Goal: Download file/media

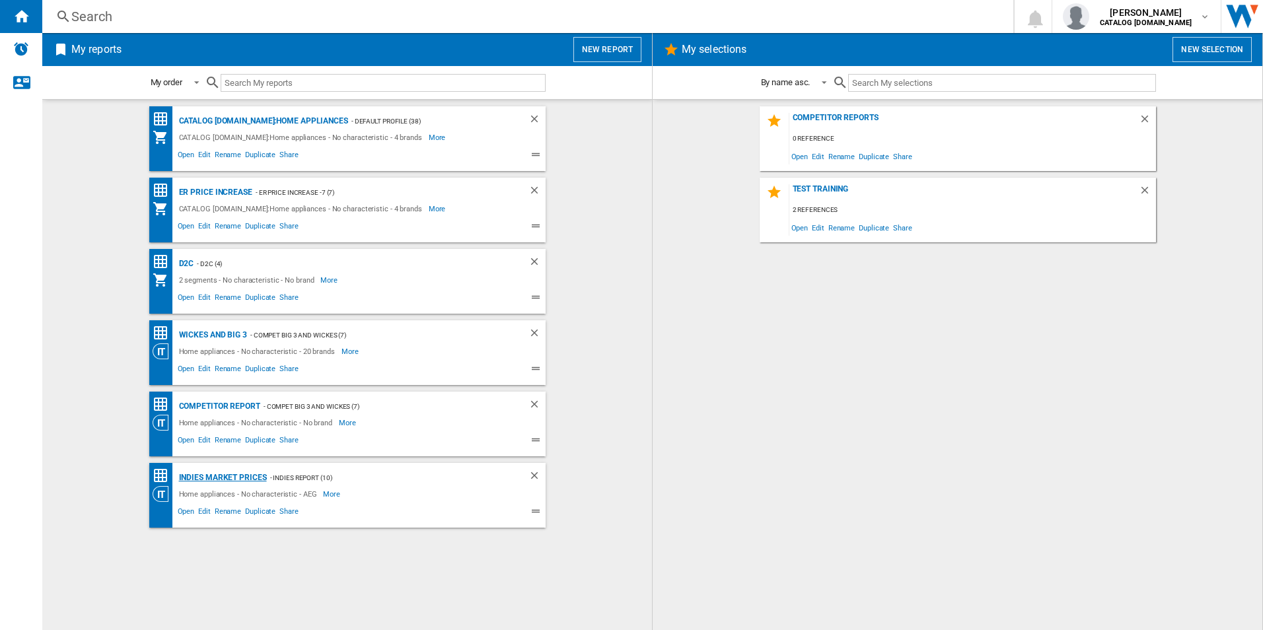
click at [215, 475] on div "Indies Market Prices" at bounding box center [221, 478] width 91 height 17
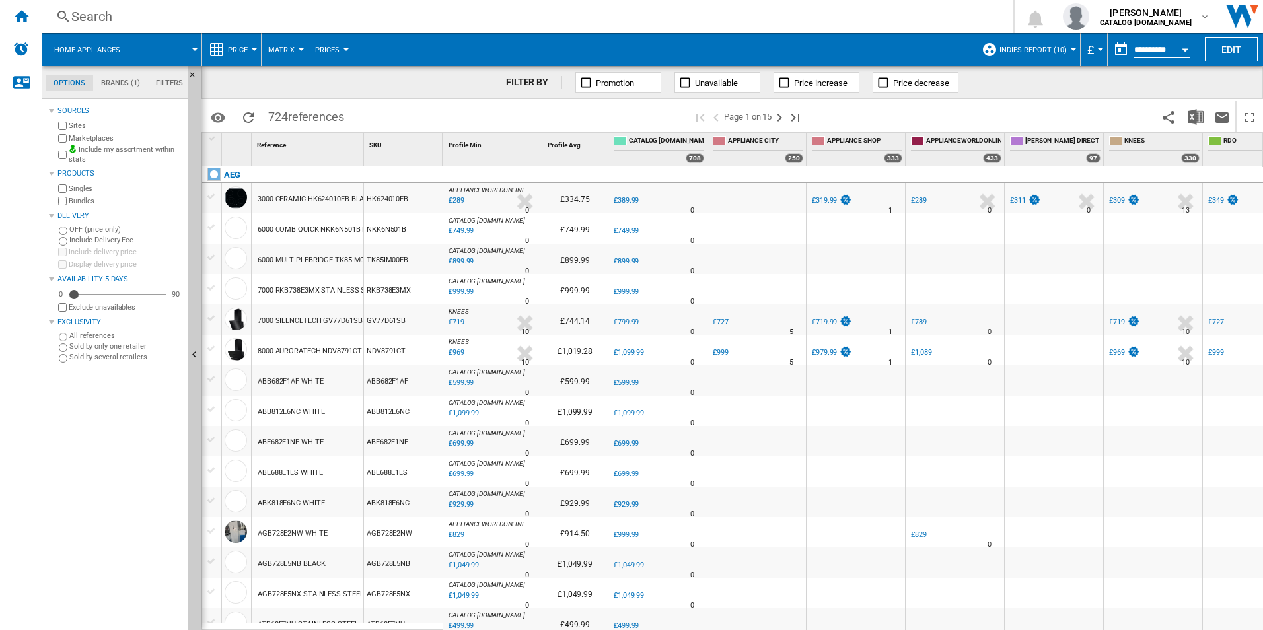
click at [1187, 50] on div "Open calendar" at bounding box center [1185, 49] width 7 height 3
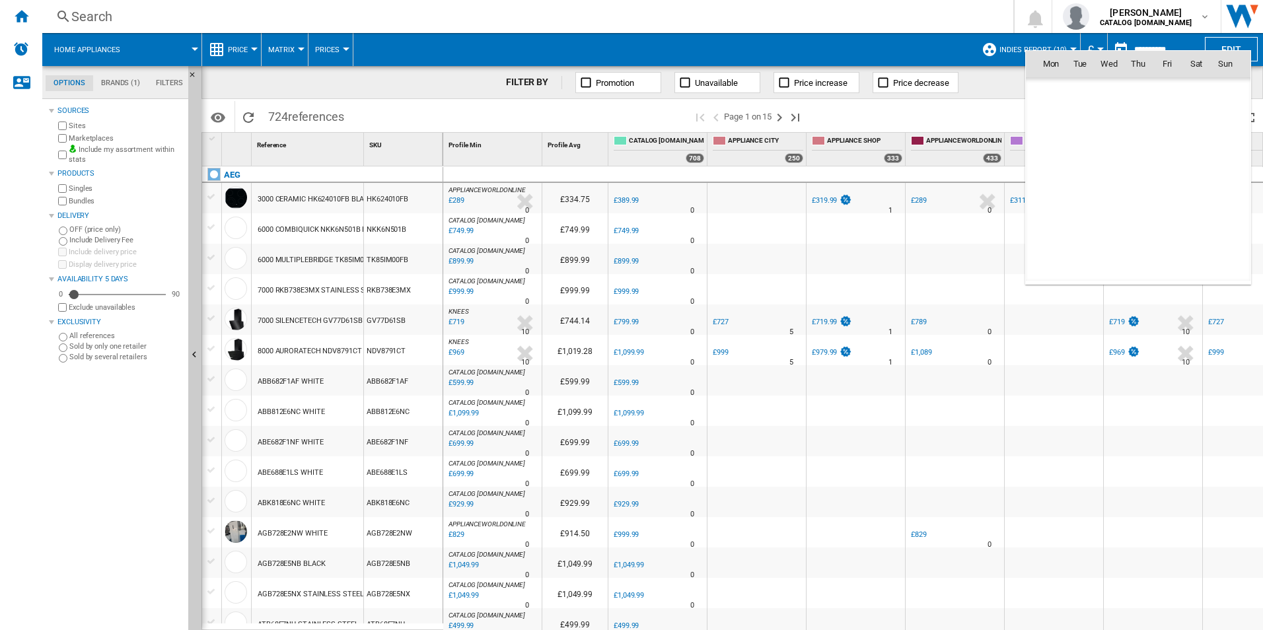
scroll to position [6301, 0]
click at [1065, 95] on span "[DATE]" at bounding box center [1055, 92] width 27 height 11
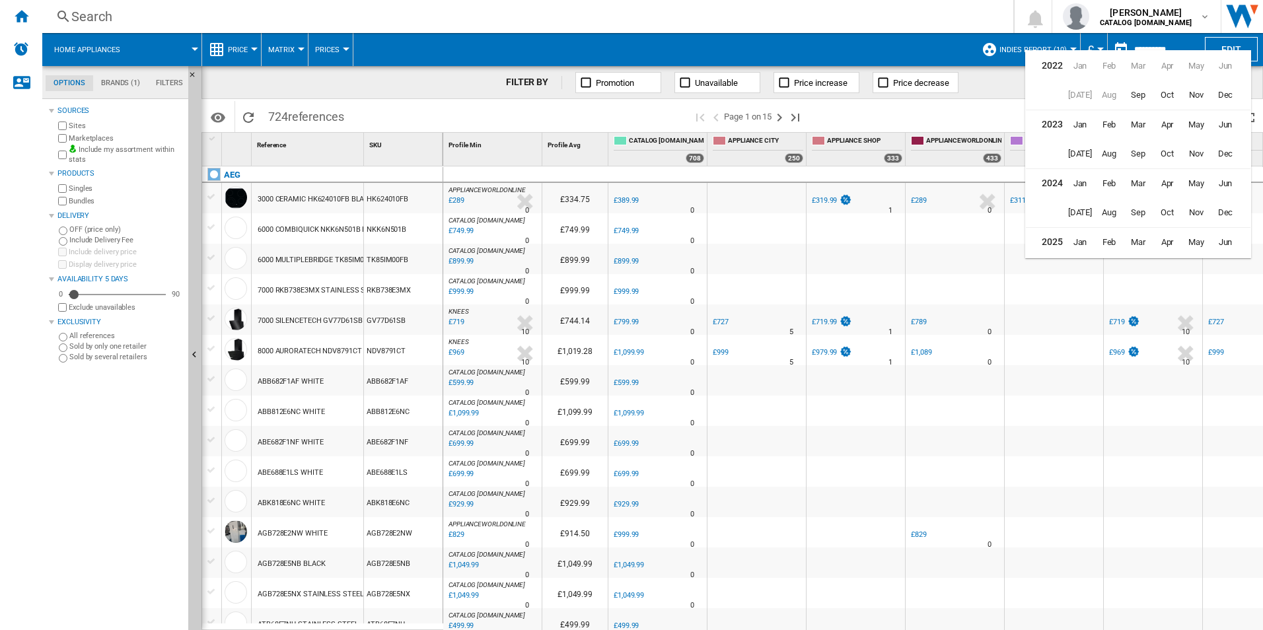
scroll to position [32, 0]
click at [1108, 234] on span "Aug" at bounding box center [1109, 239] width 26 height 26
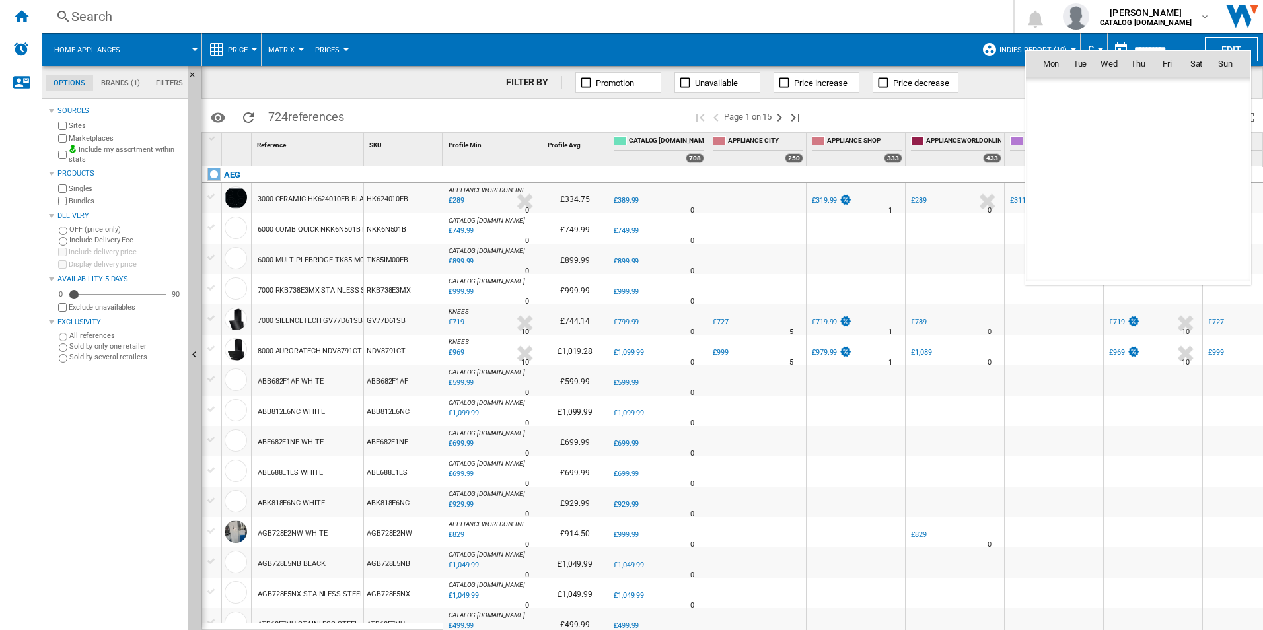
scroll to position [6126, 0]
click at [1137, 205] on span "28" at bounding box center [1138, 209] width 26 height 26
type input "**********"
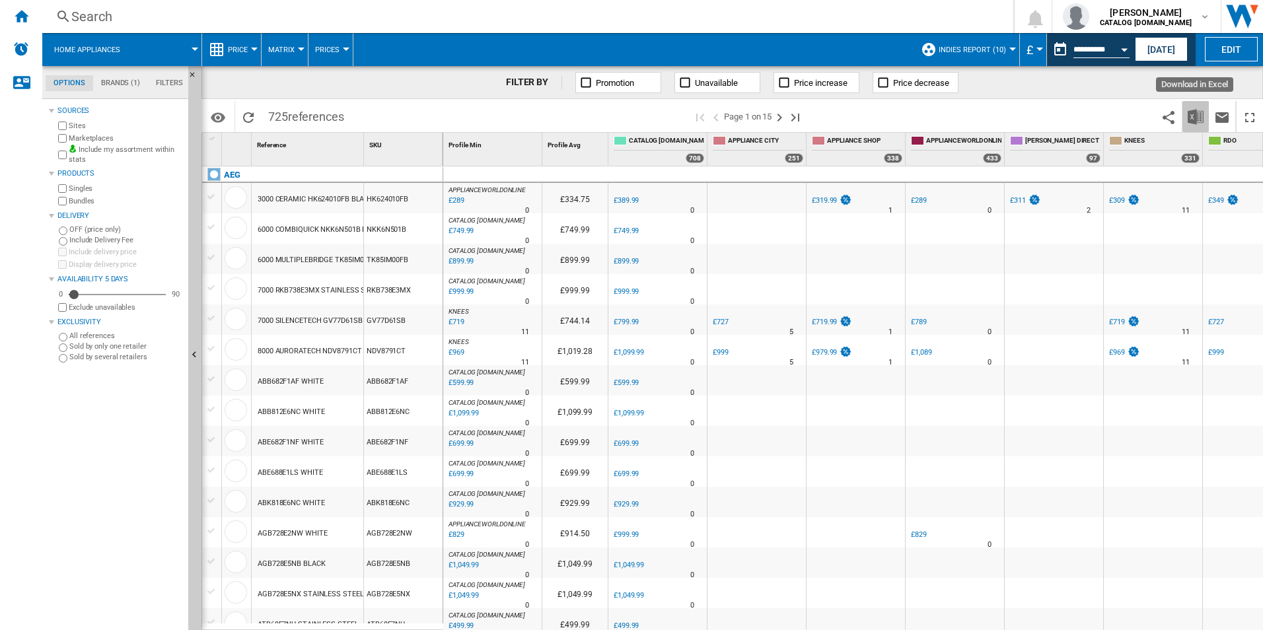
click at [1195, 109] on img "Download in Excel" at bounding box center [1196, 117] width 16 height 16
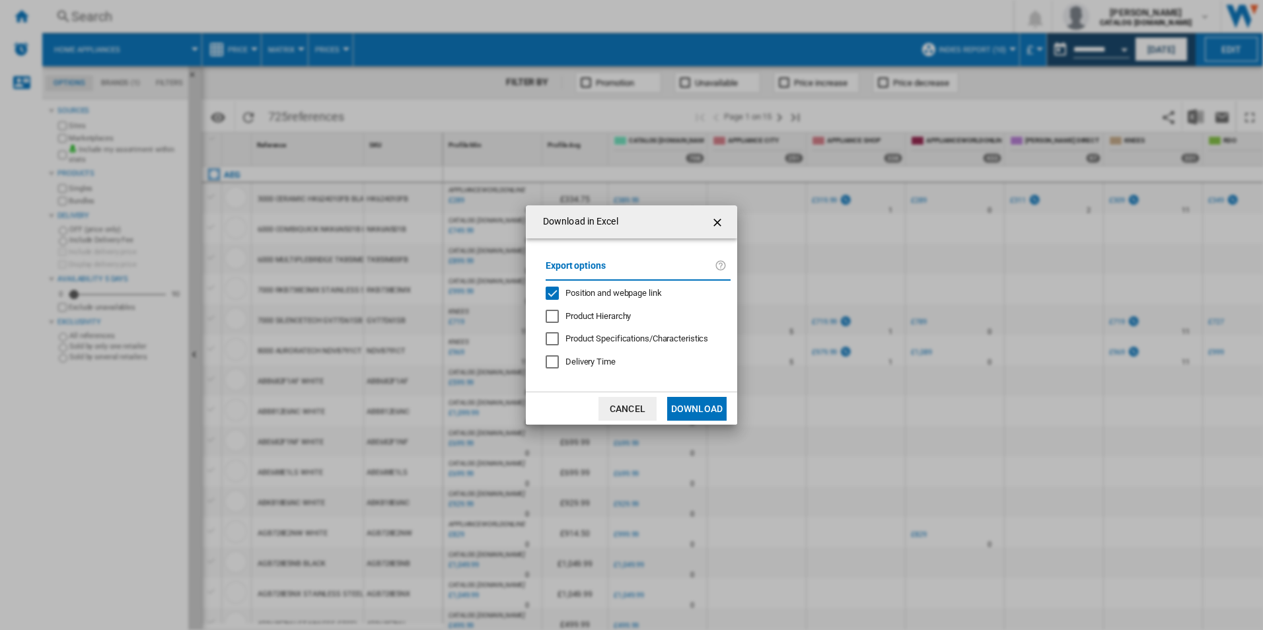
click at [603, 298] on span "Position and webpage link" at bounding box center [613, 293] width 96 height 10
click at [684, 400] on button "Download" at bounding box center [696, 409] width 59 height 24
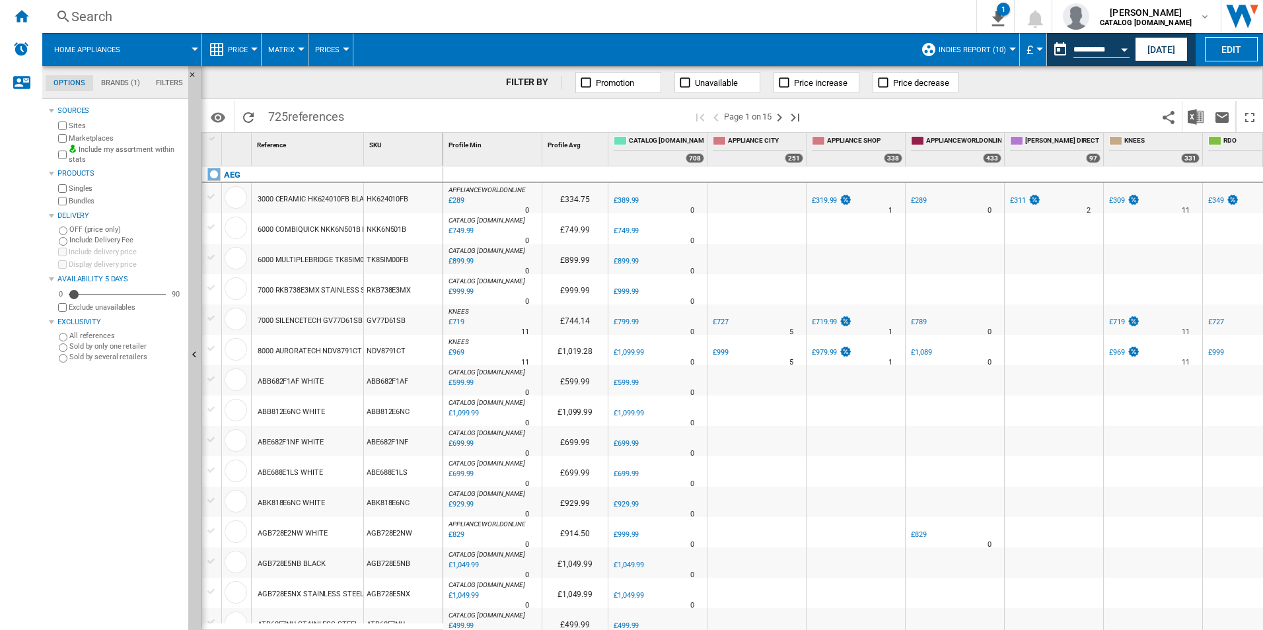
click at [1238, 73] on div "FILTER BY Promotion Unavailable Price increase Price decrease" at bounding box center [731, 82] width 1061 height 33
click at [1126, 50] on div "Open calendar" at bounding box center [1124, 49] width 7 height 3
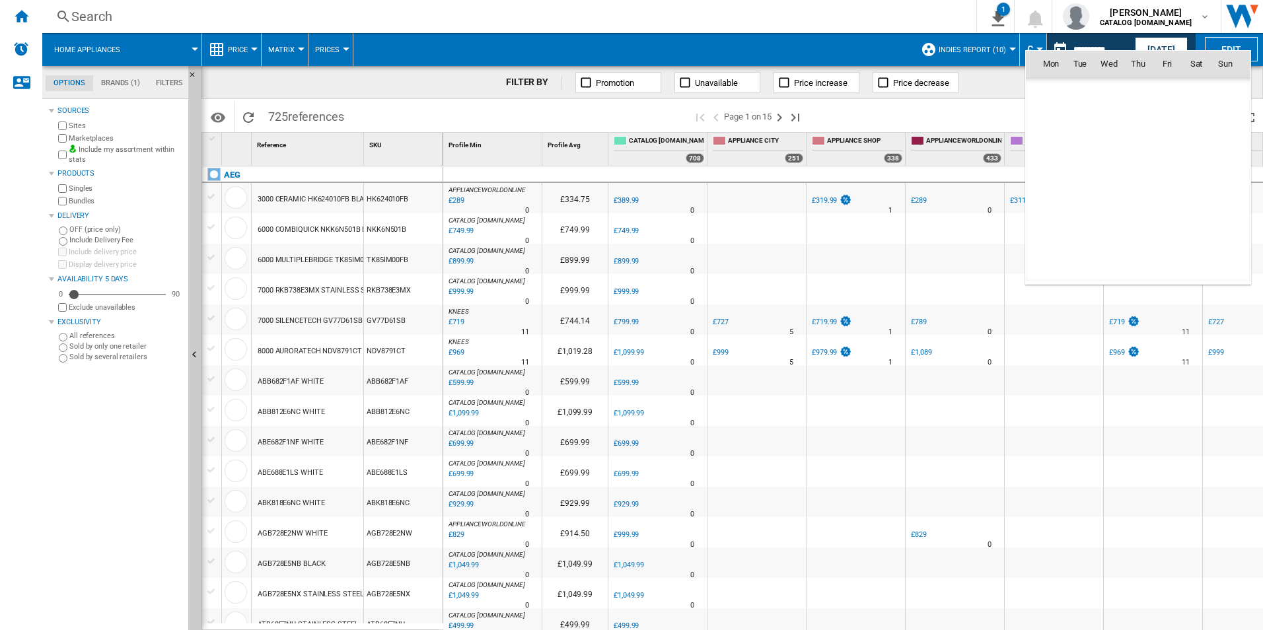
scroll to position [6126, 0]
click at [1169, 209] on span "29" at bounding box center [1167, 209] width 26 height 26
type input "**********"
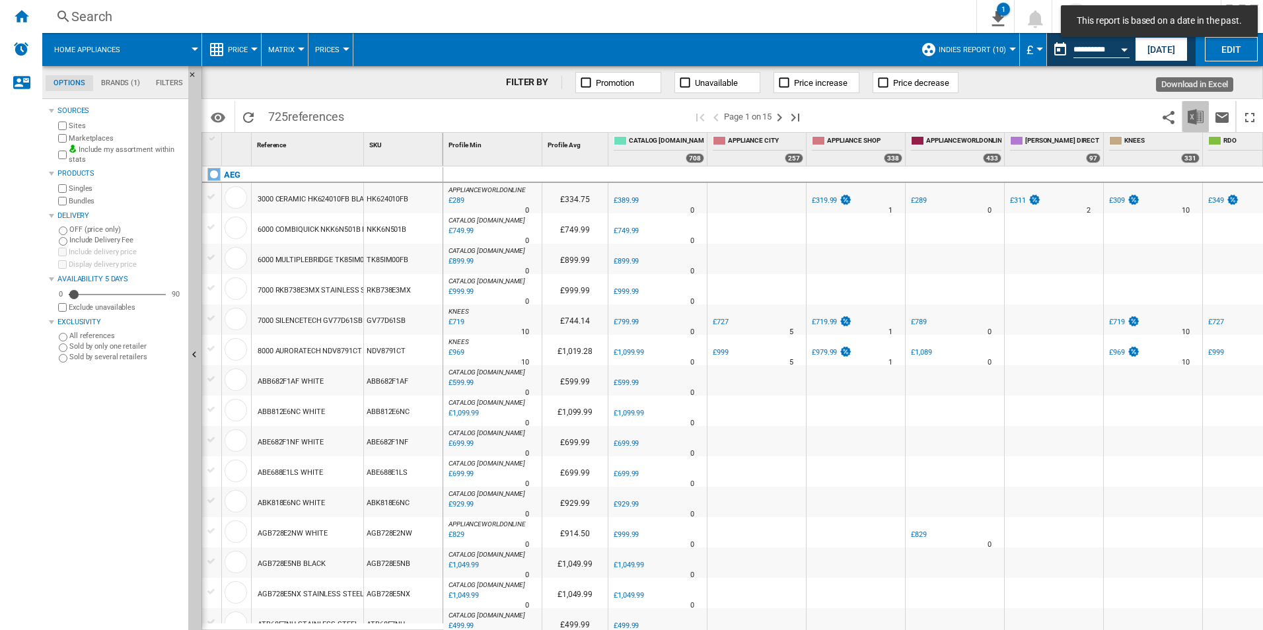
click at [1193, 118] on img "Download in Excel" at bounding box center [1196, 117] width 16 height 16
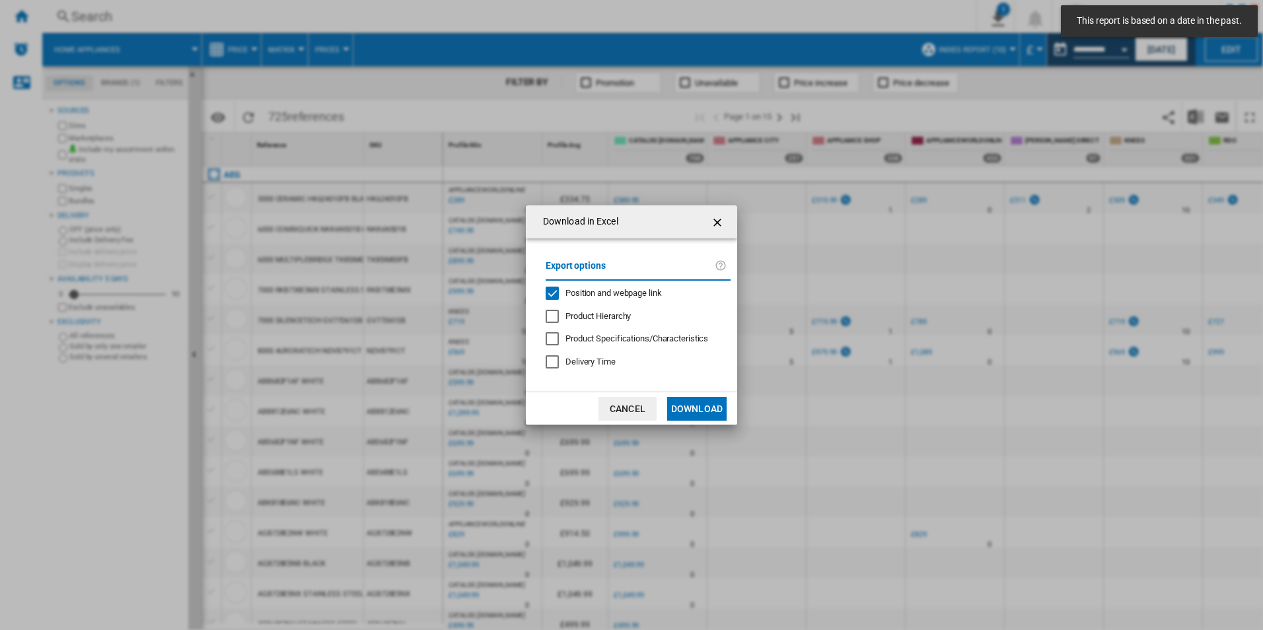
click at [604, 291] on span "Position and webpage link" at bounding box center [613, 293] width 96 height 10
click at [707, 413] on button "Download" at bounding box center [696, 409] width 59 height 24
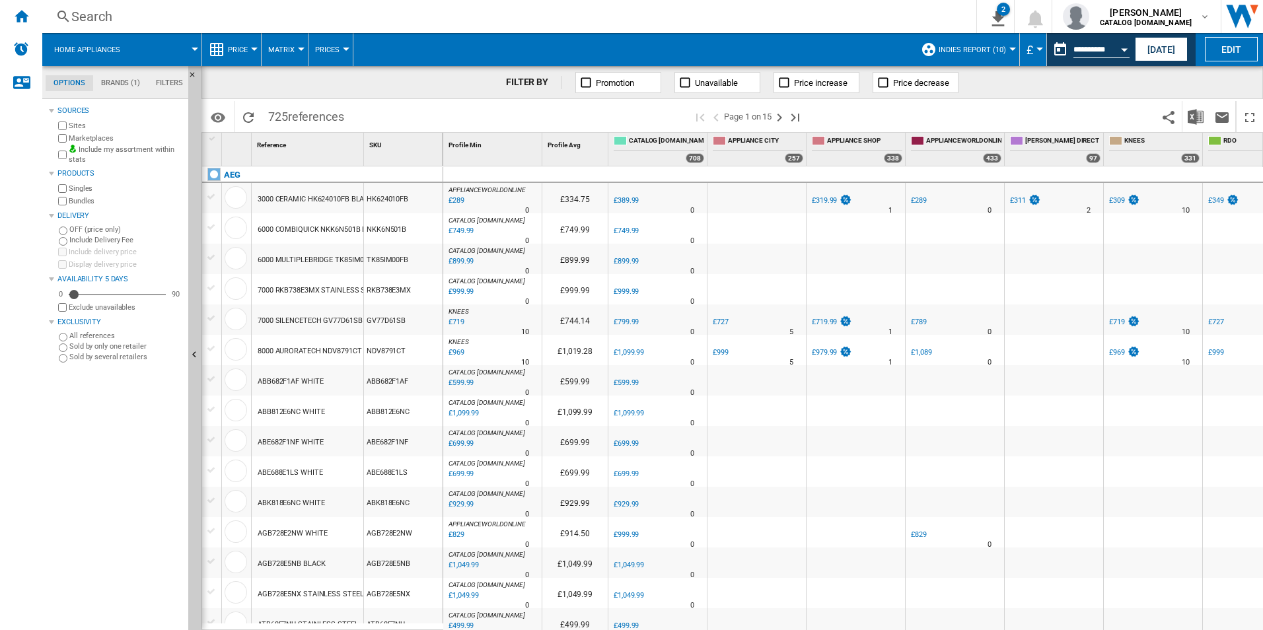
click at [1224, 75] on div "FILTER BY Promotion Unavailable Price increase Price decrease" at bounding box center [731, 82] width 1061 height 33
click at [1122, 51] on div "Open calendar" at bounding box center [1124, 49] width 7 height 3
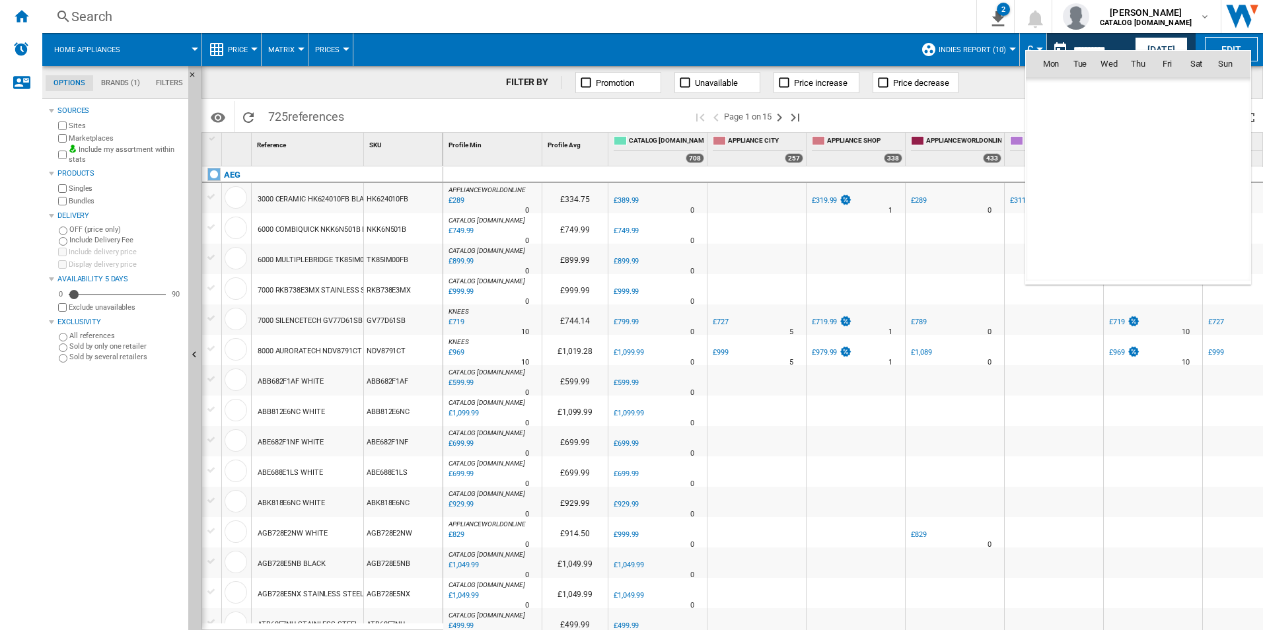
scroll to position [6126, 0]
click at [1226, 204] on span "31" at bounding box center [1225, 209] width 26 height 26
type input "**********"
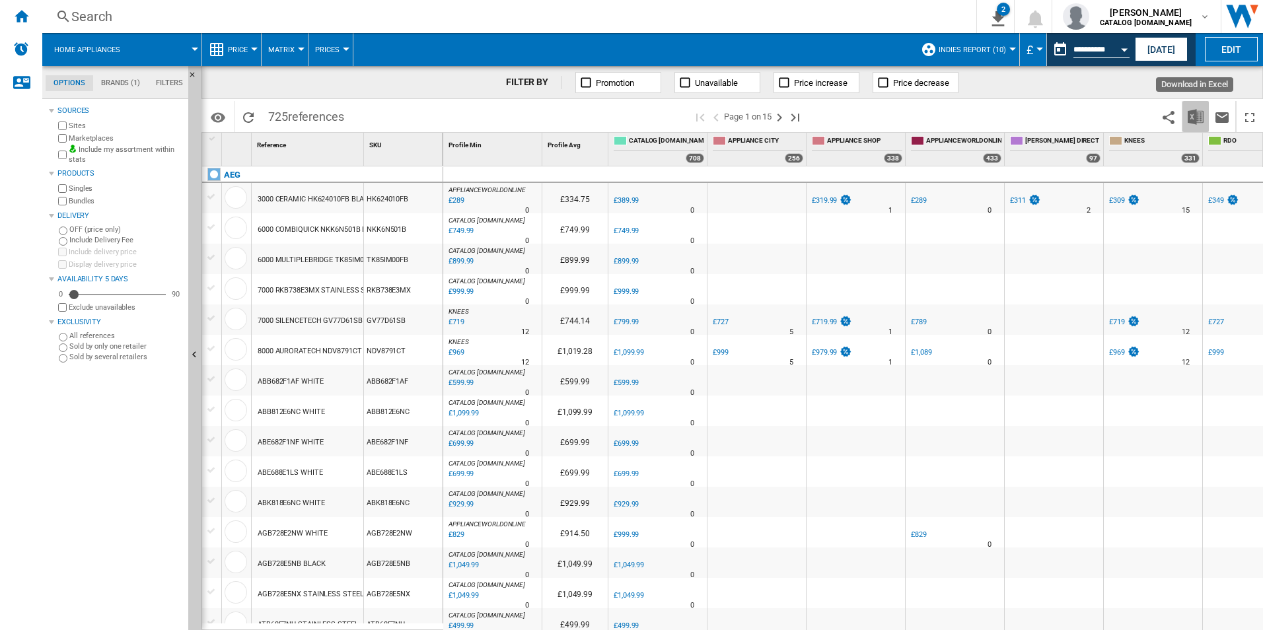
click at [1196, 118] on img "Download in Excel" at bounding box center [1196, 117] width 16 height 16
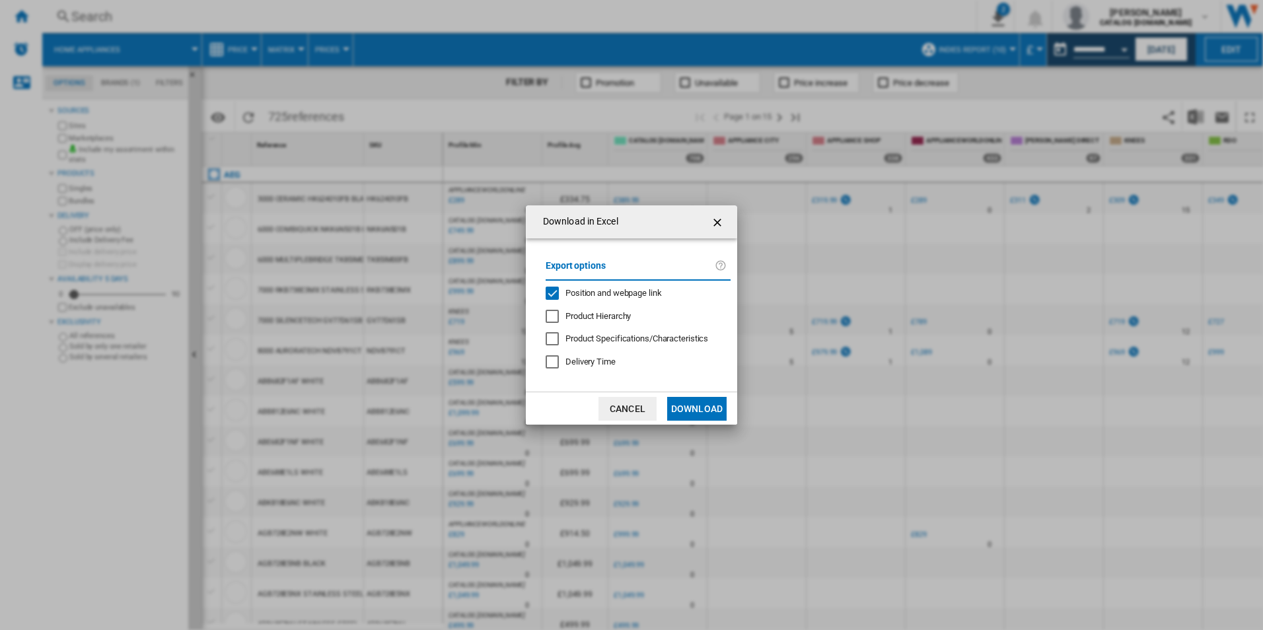
click at [632, 287] on div "Position and webpage link" at bounding box center [613, 293] width 96 height 12
click at [692, 412] on button "Download" at bounding box center [696, 409] width 59 height 24
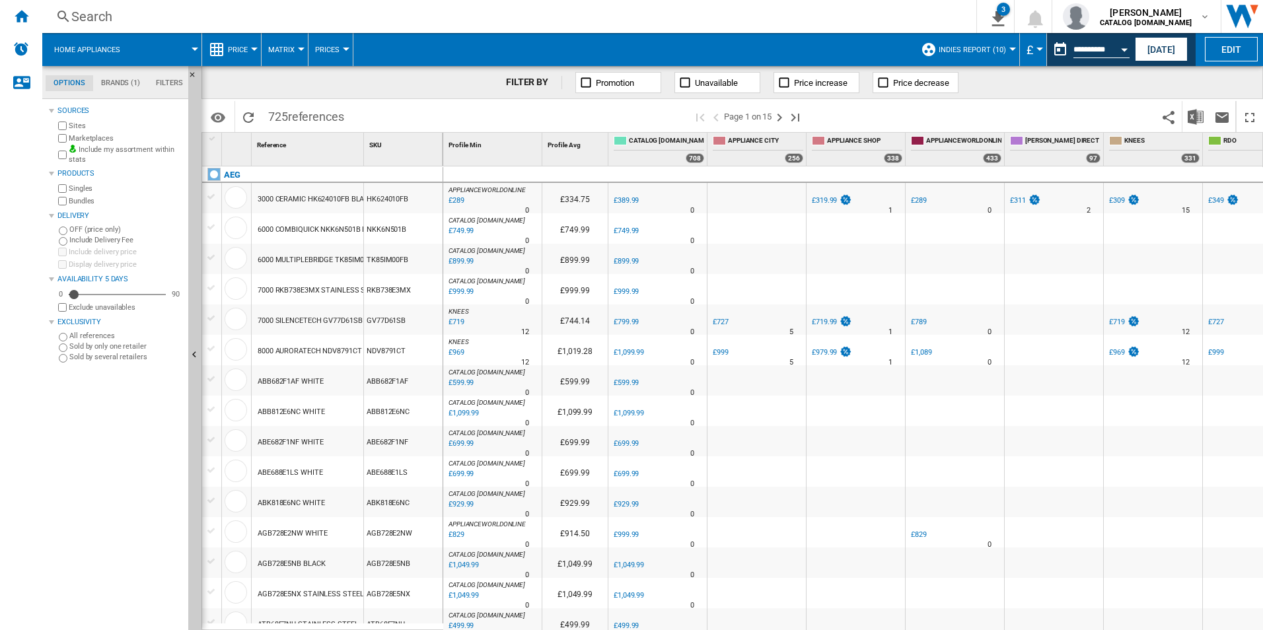
click at [1207, 85] on div "FILTER BY Promotion Unavailable Price increase Price decrease" at bounding box center [731, 82] width 1061 height 33
click at [1129, 43] on button "Open calendar" at bounding box center [1124, 48] width 24 height 24
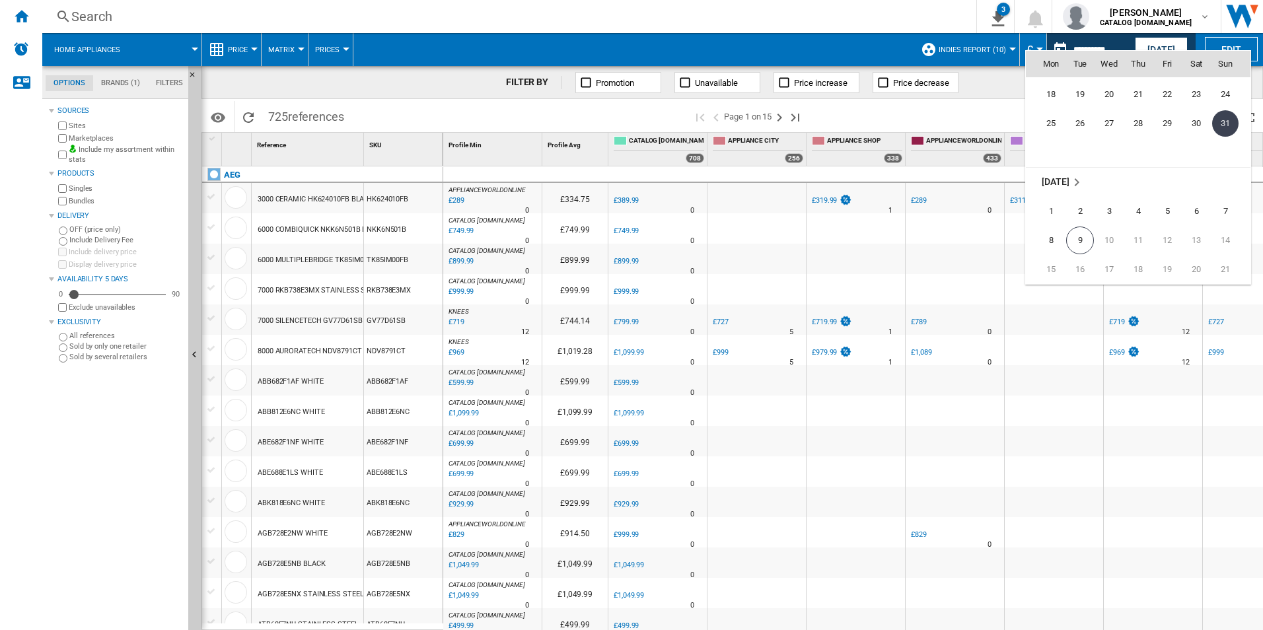
scroll to position [6213, 0]
click at [1050, 211] on span "1" at bounding box center [1051, 209] width 26 height 26
type input "**********"
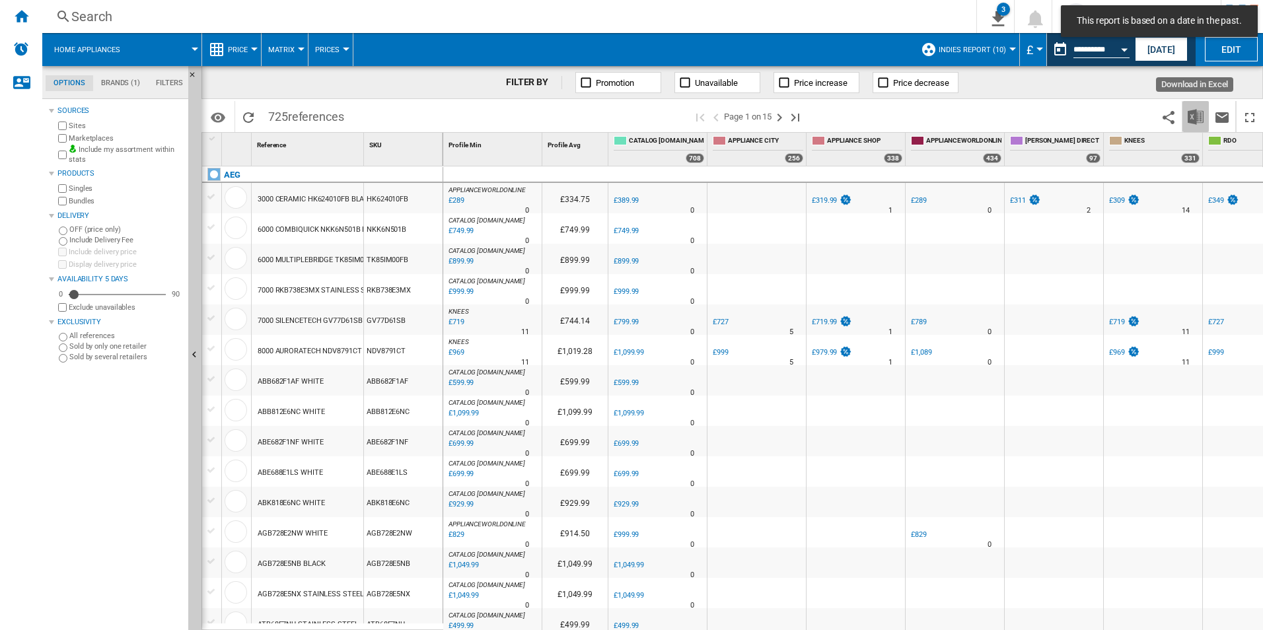
click at [1198, 112] on img "Download in Excel" at bounding box center [1196, 117] width 16 height 16
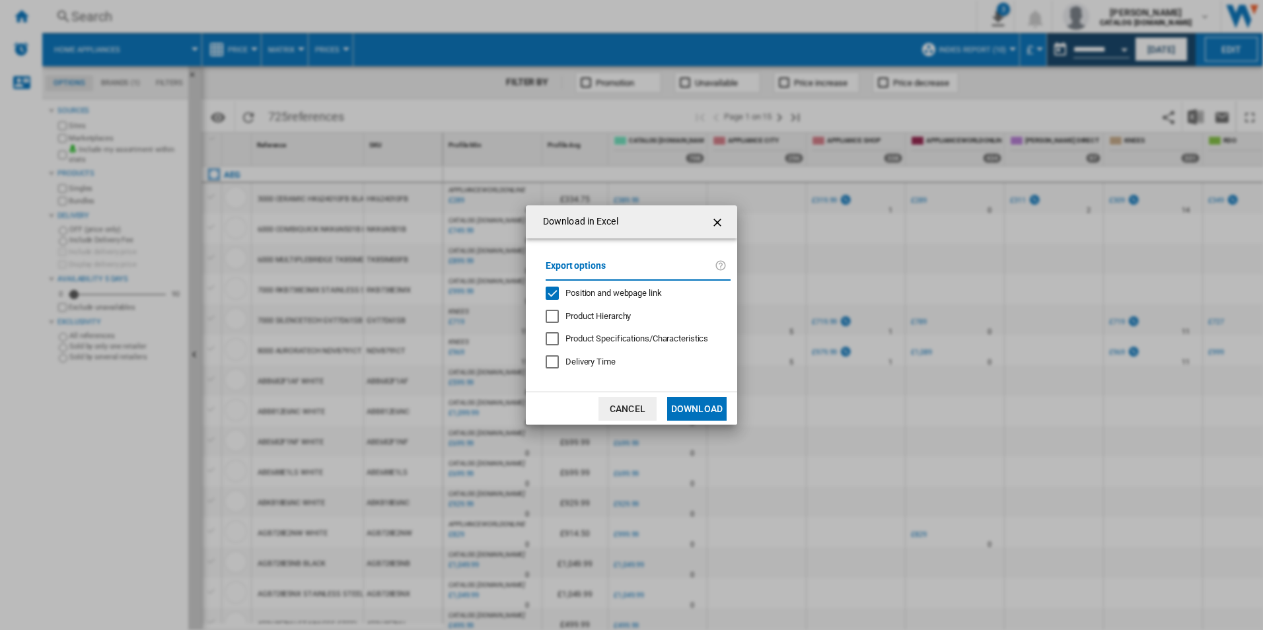
click at [657, 293] on span "Position and webpage link" at bounding box center [613, 293] width 96 height 10
click at [695, 408] on button "Download" at bounding box center [696, 409] width 59 height 24
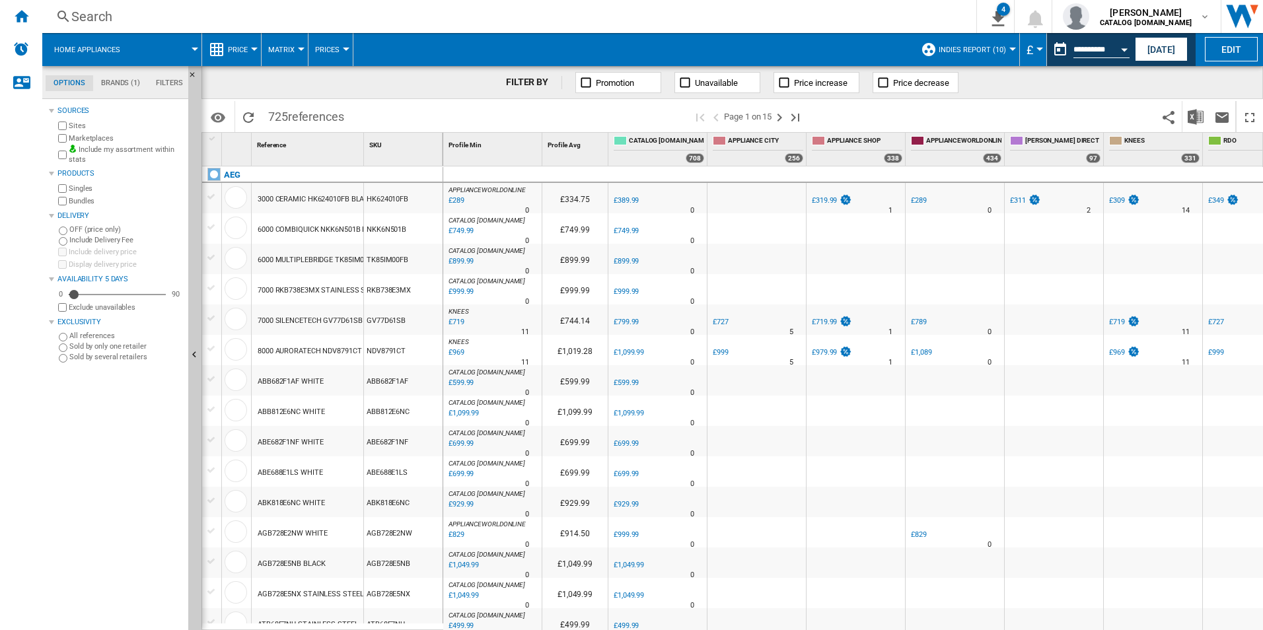
click at [1224, 81] on div "FILTER BY Promotion Unavailable Price increase Price decrease" at bounding box center [731, 82] width 1061 height 33
click at [1126, 50] on div "Open calendar" at bounding box center [1124, 49] width 7 height 3
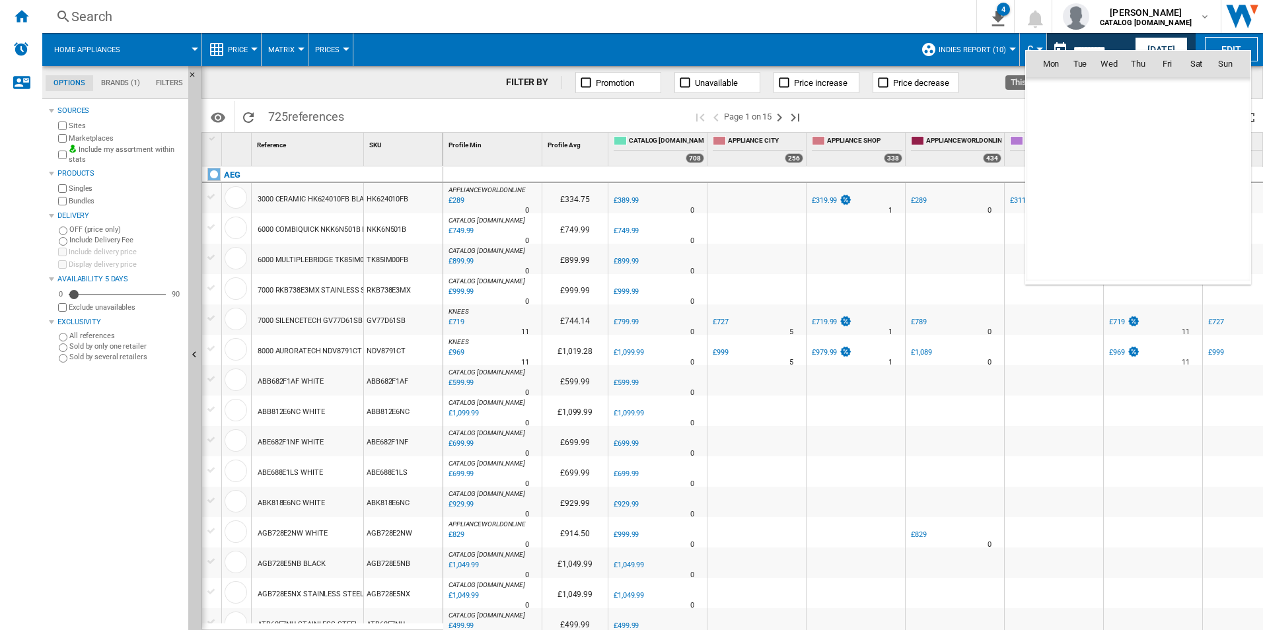
scroll to position [6301, 0]
click at [1083, 116] on span "2" at bounding box center [1080, 121] width 26 height 26
type input "**********"
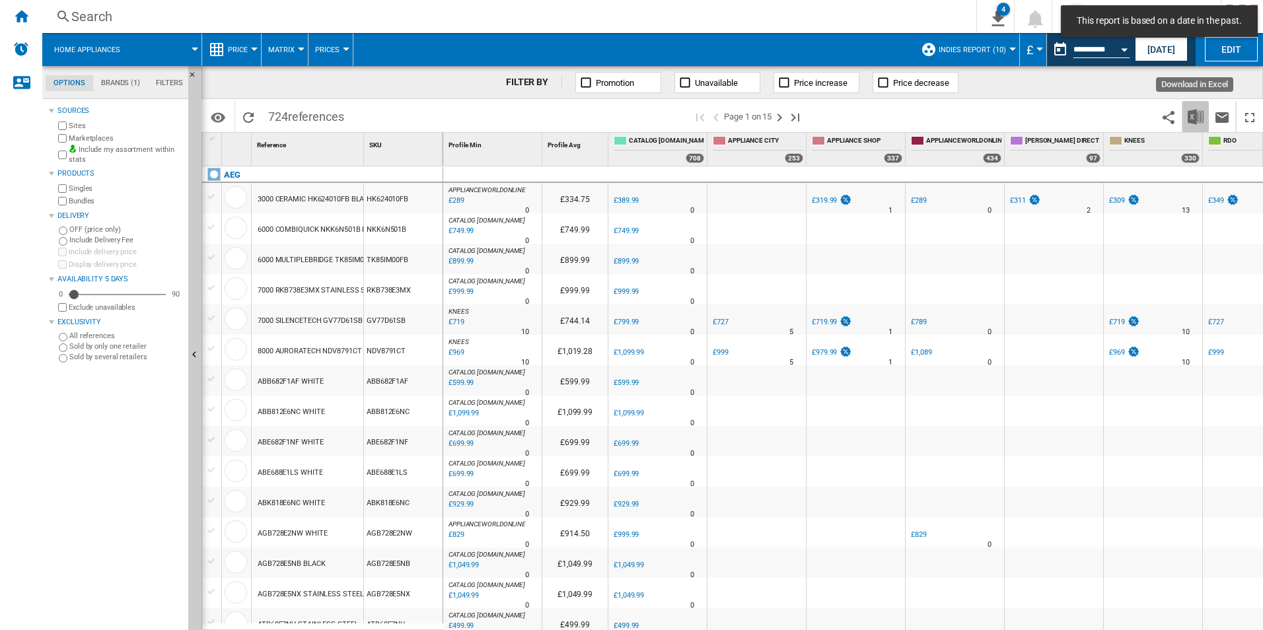
click at [1188, 117] on img "Download in Excel" at bounding box center [1196, 117] width 16 height 16
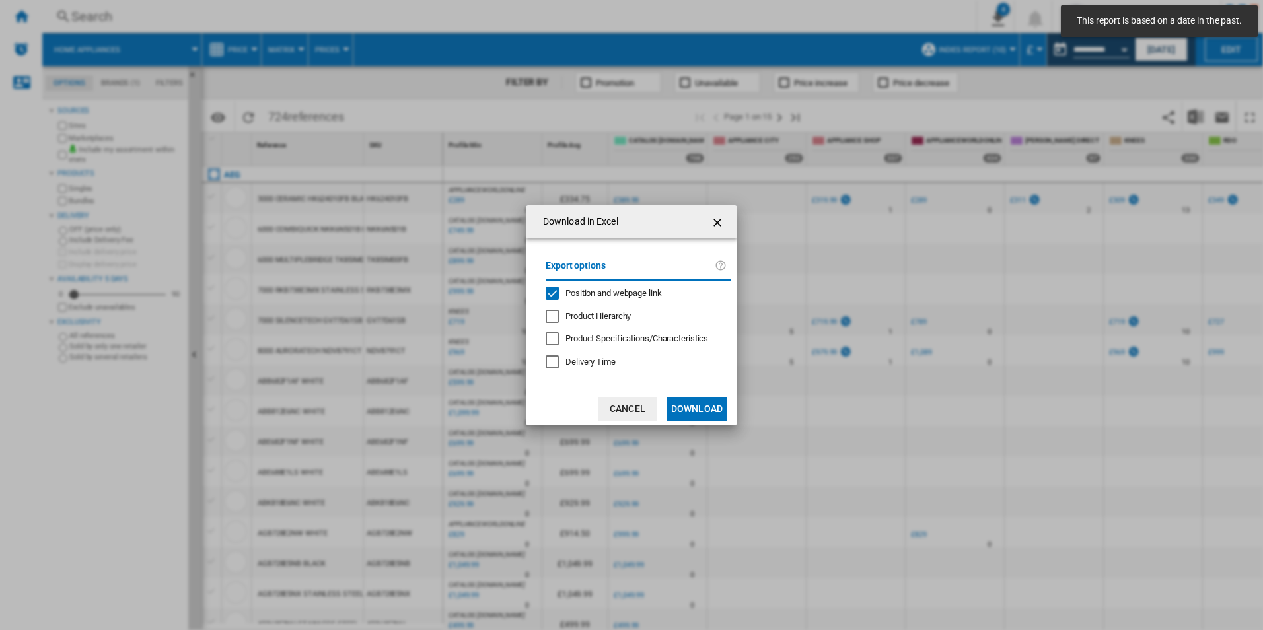
click at [635, 299] on div "Position and webpage link" at bounding box center [613, 293] width 96 height 12
click at [702, 408] on button "Download" at bounding box center [696, 409] width 59 height 24
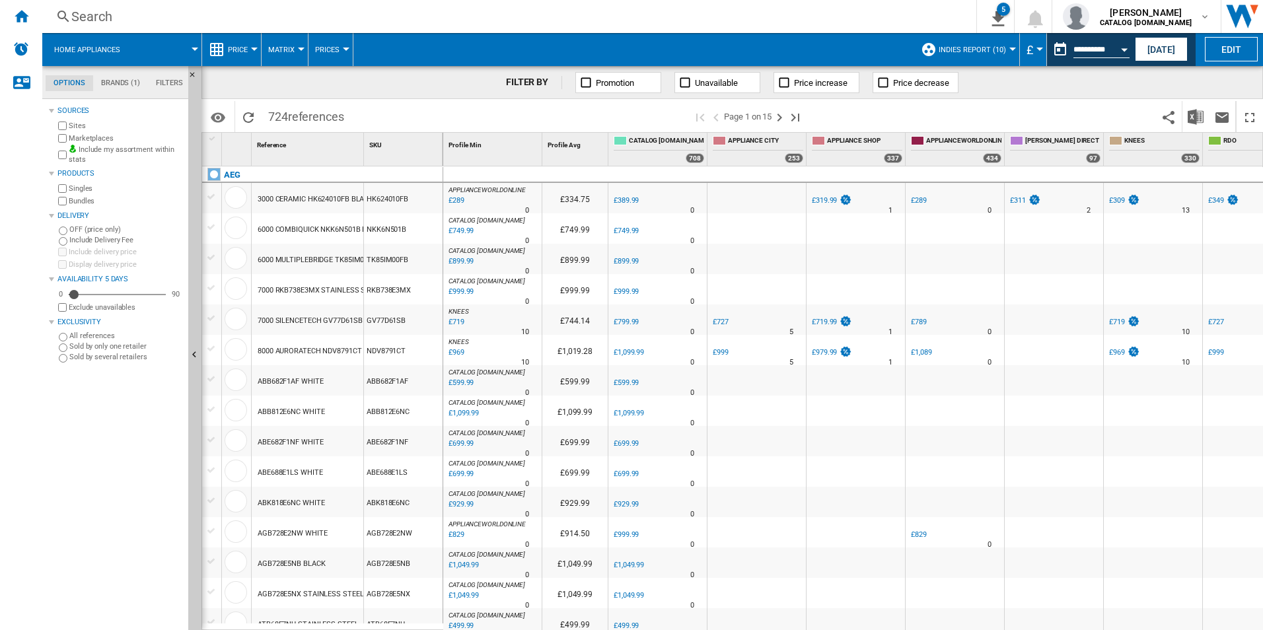
click at [1209, 79] on div "FILTER BY Promotion Unavailable Price increase Price decrease" at bounding box center [731, 82] width 1061 height 33
click at [1124, 52] on button "Open calendar" at bounding box center [1124, 48] width 24 height 24
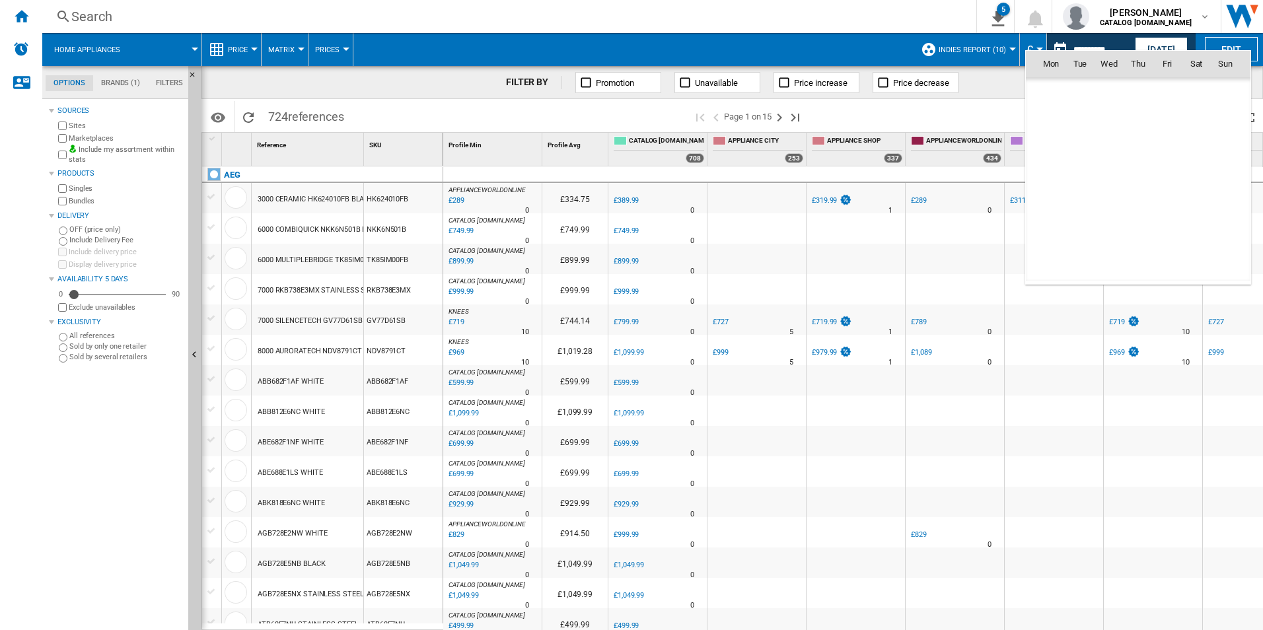
scroll to position [6301, 0]
click at [1107, 120] on span "3" at bounding box center [1109, 121] width 26 height 26
type input "**********"
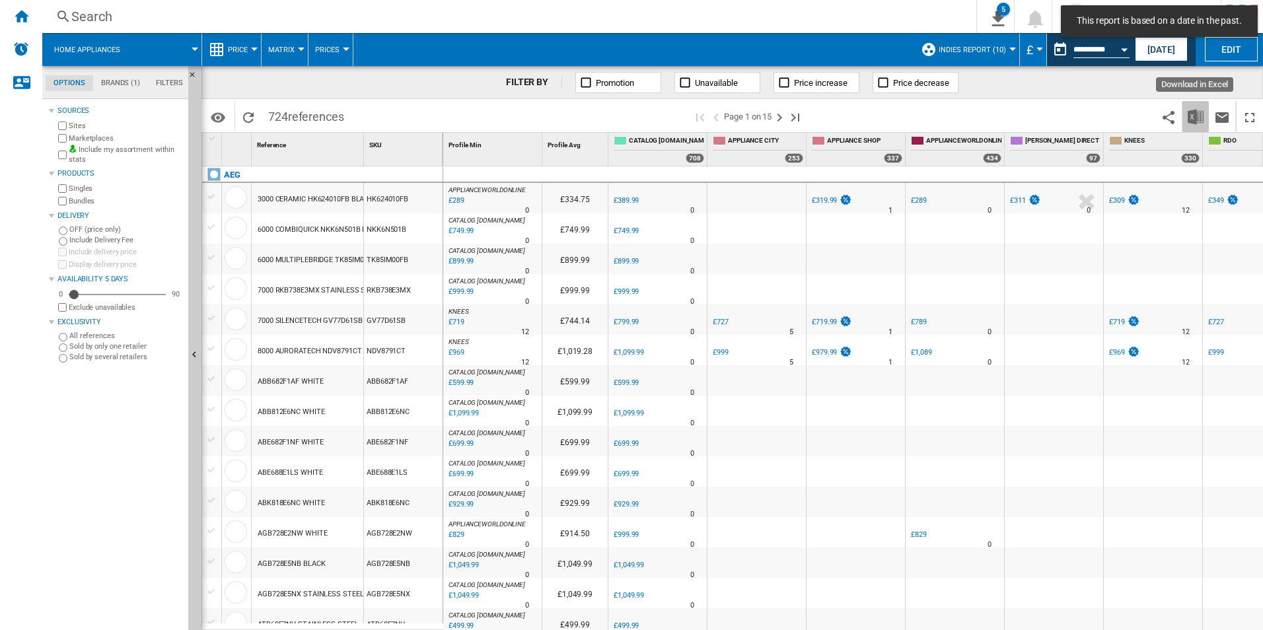
click at [1192, 120] on img "Download in Excel" at bounding box center [1196, 117] width 16 height 16
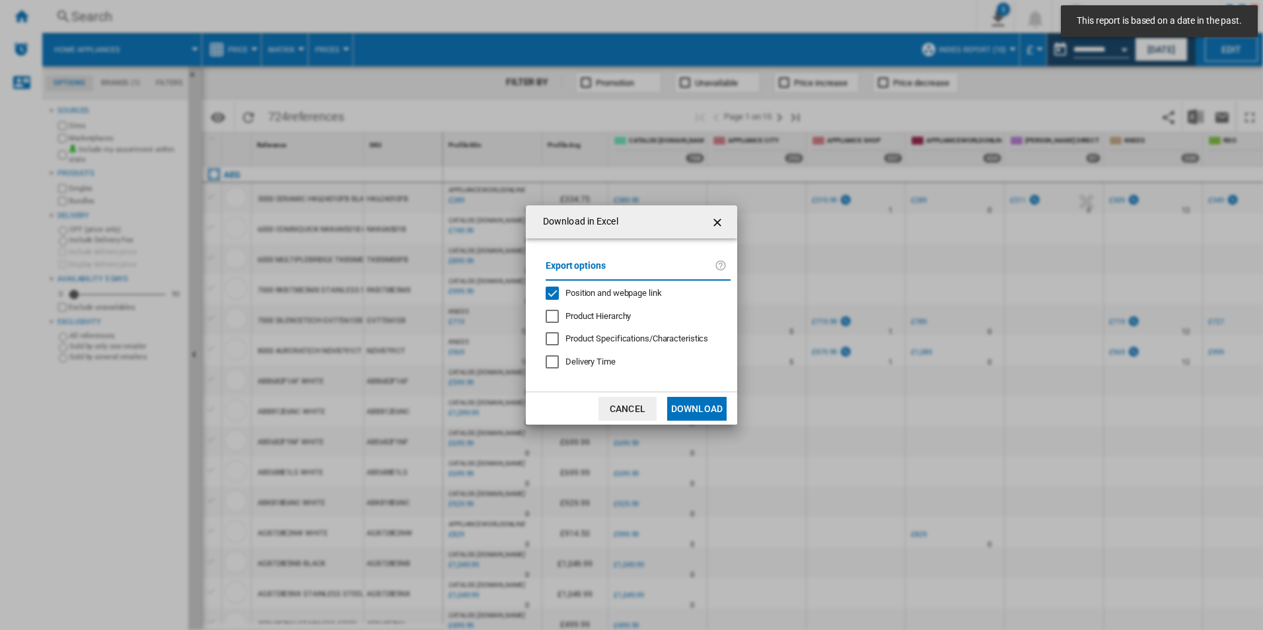
click at [635, 290] on span "Position and webpage link" at bounding box center [613, 293] width 96 height 10
click at [675, 404] on button "Download" at bounding box center [696, 409] width 59 height 24
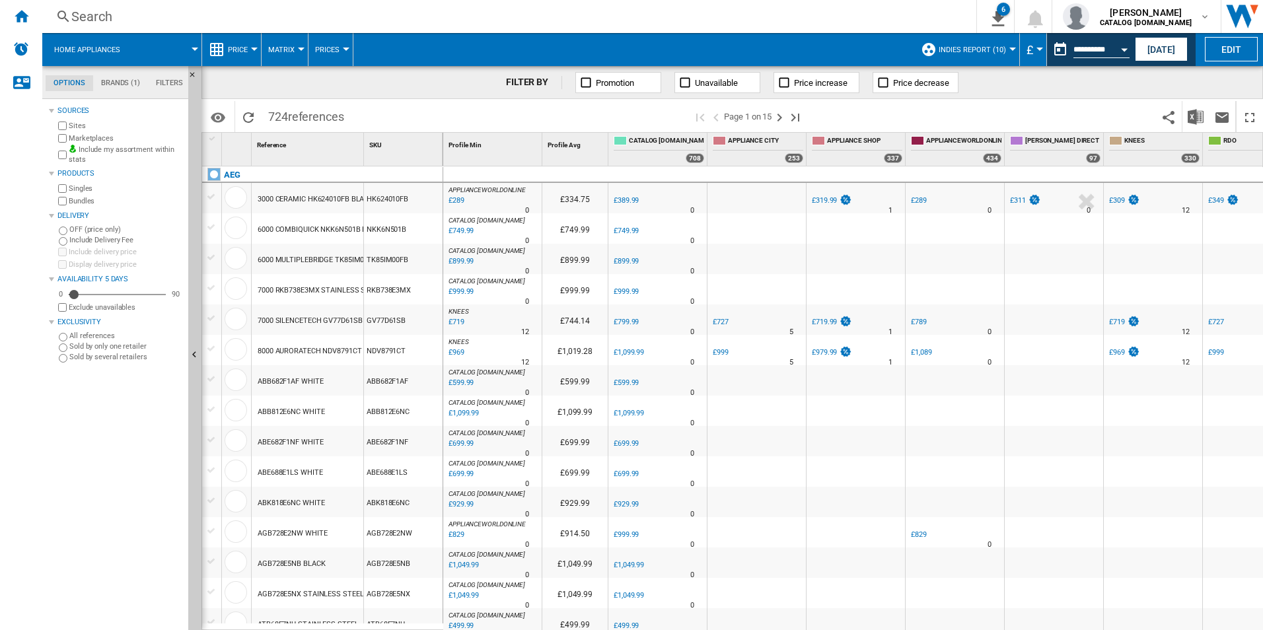
click at [1238, 80] on div "FILTER BY Promotion Unavailable Price increase Price decrease" at bounding box center [731, 82] width 1061 height 33
click at [1122, 51] on div "Open calendar" at bounding box center [1124, 49] width 7 height 3
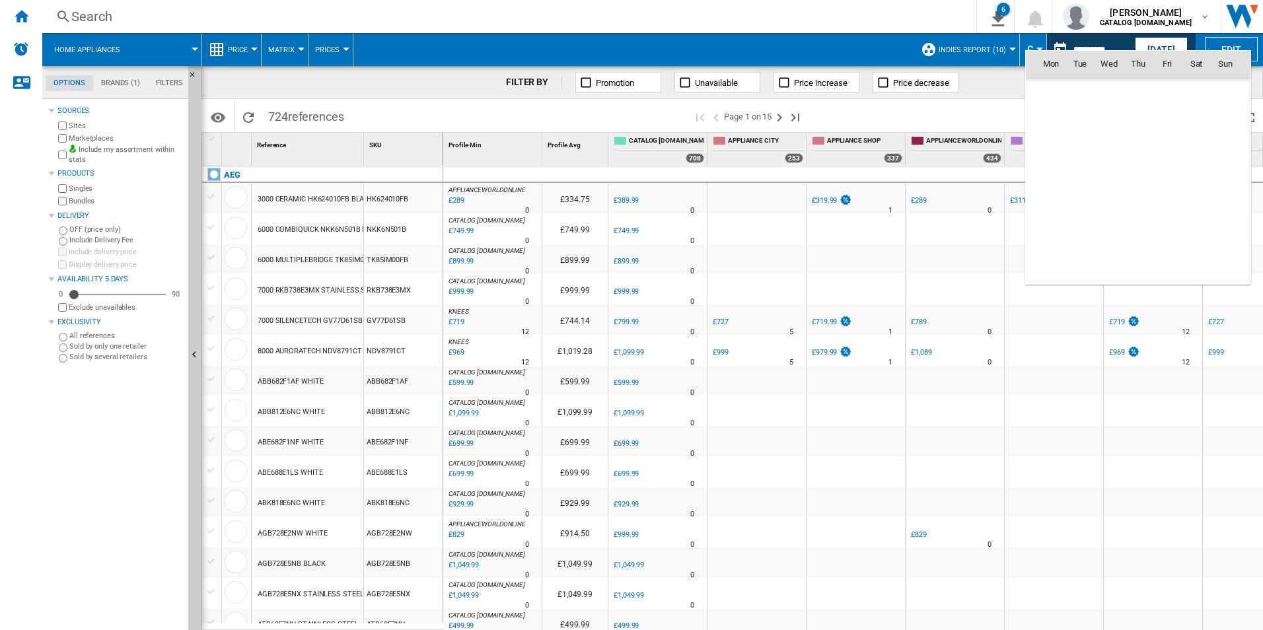
scroll to position [6301, 0]
click at [1143, 124] on span "4" at bounding box center [1138, 121] width 26 height 26
type input "**********"
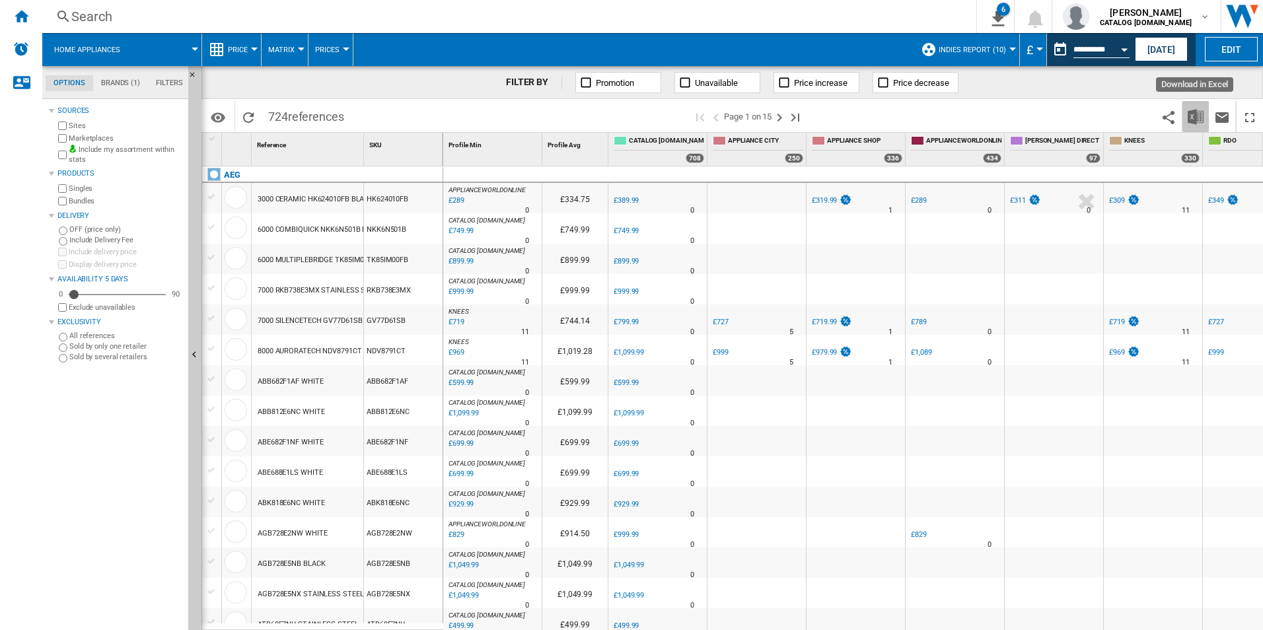
click at [1192, 115] on img "Download in Excel" at bounding box center [1196, 117] width 16 height 16
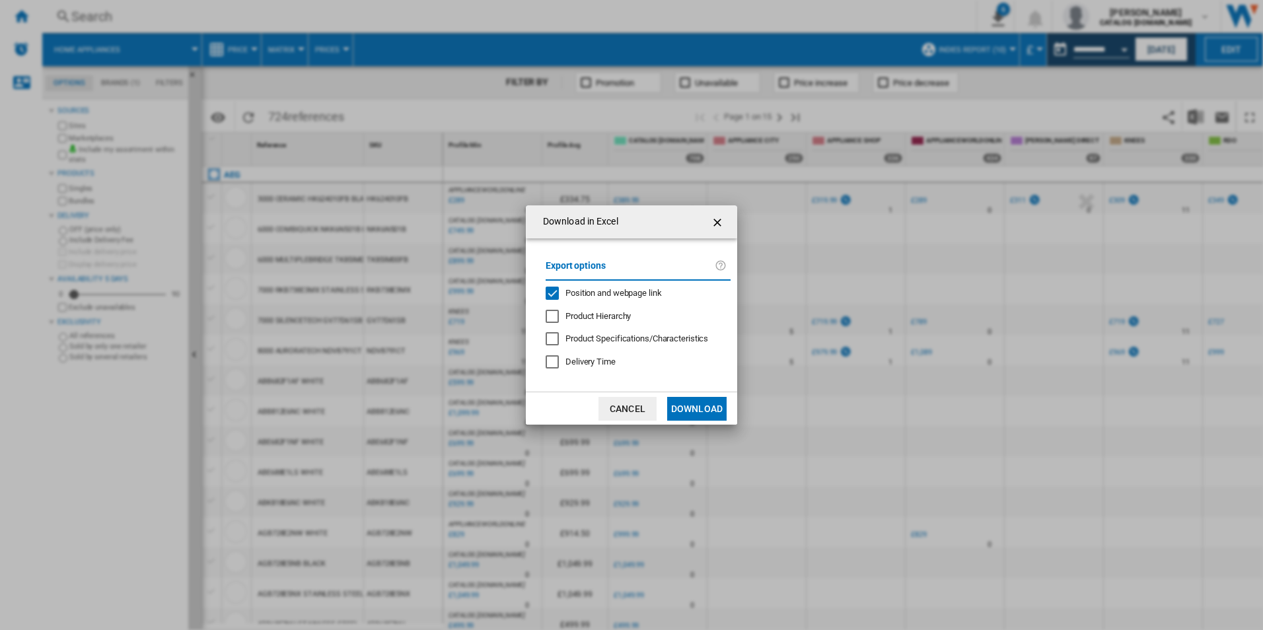
click at [570, 289] on span "Position and webpage link" at bounding box center [613, 293] width 96 height 10
click at [700, 410] on button "Download" at bounding box center [696, 409] width 59 height 24
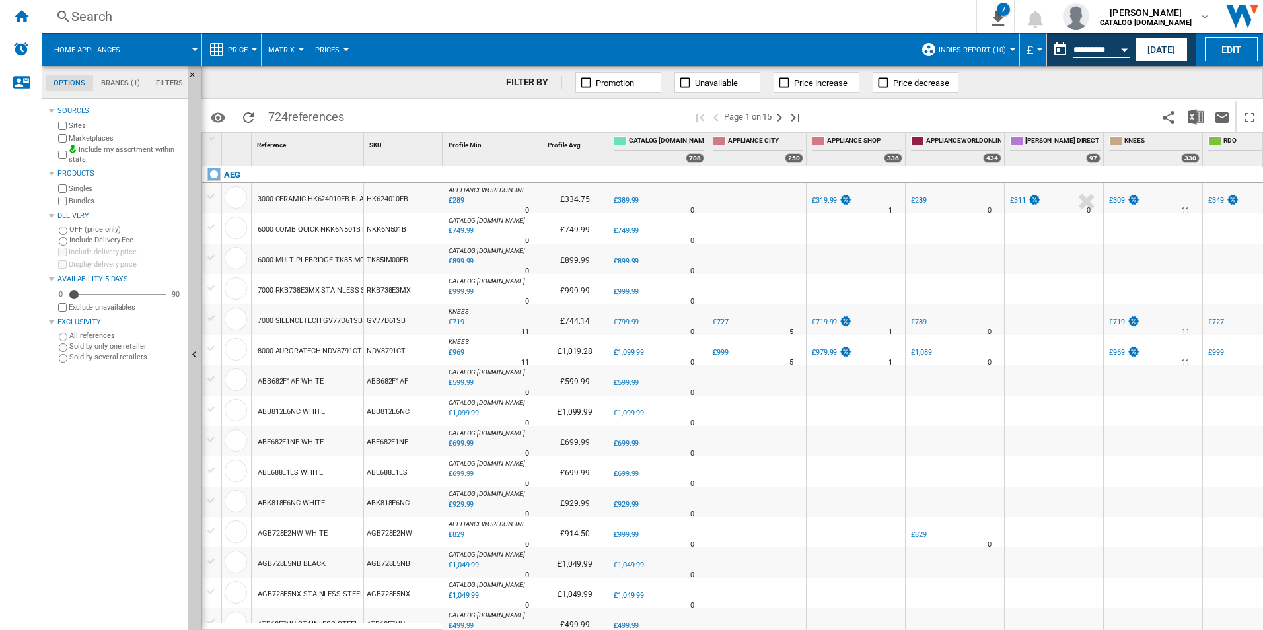
click at [1215, 81] on div "FILTER BY Promotion Unavailable Price increase Price decrease" at bounding box center [731, 82] width 1061 height 33
click at [1129, 50] on button "Open calendar" at bounding box center [1124, 48] width 24 height 24
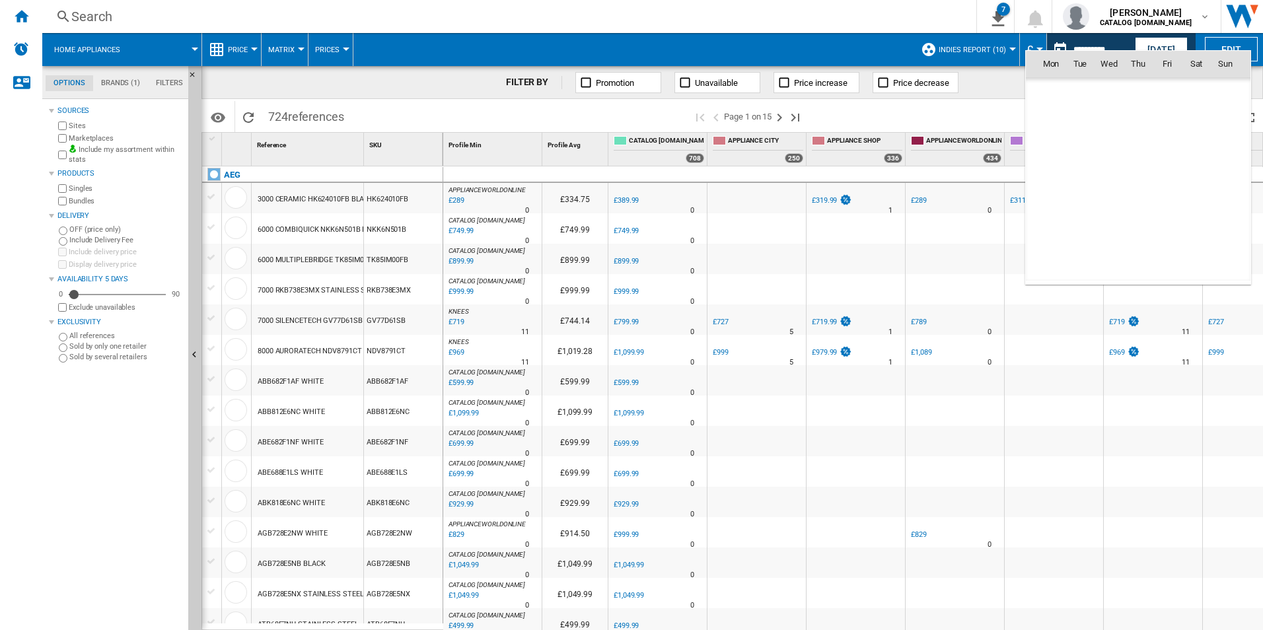
scroll to position [6301, 0]
click at [1165, 116] on span "5" at bounding box center [1167, 121] width 26 height 26
type input "**********"
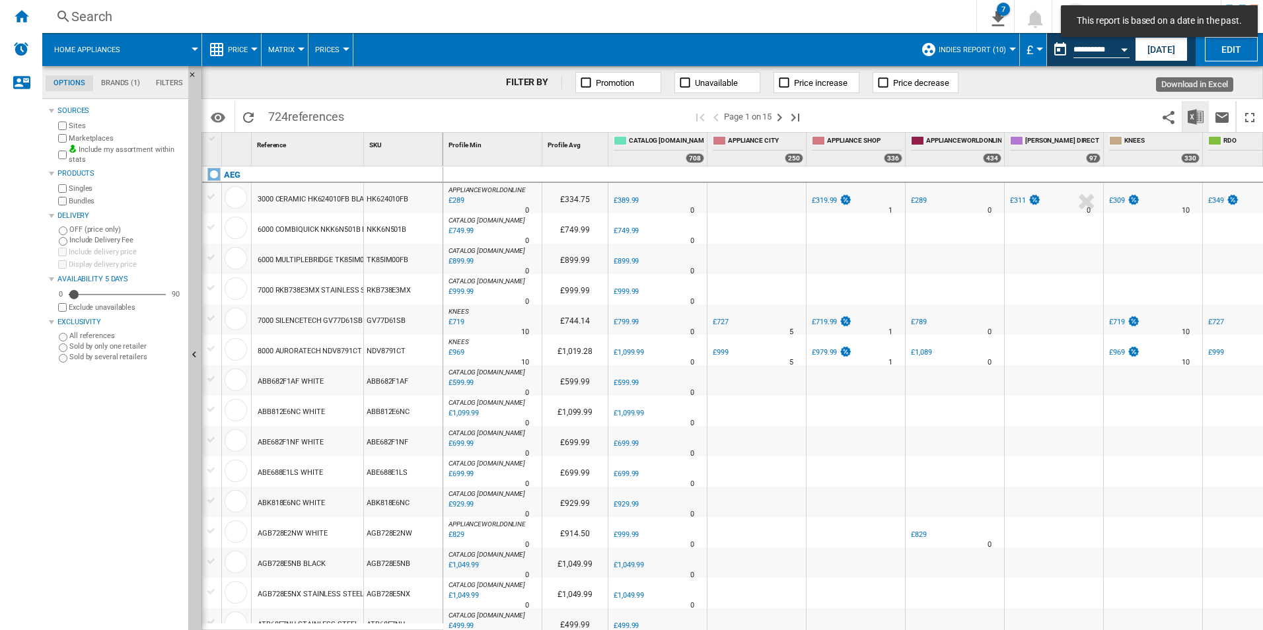
click at [1192, 110] on img "Download in Excel" at bounding box center [1196, 117] width 16 height 16
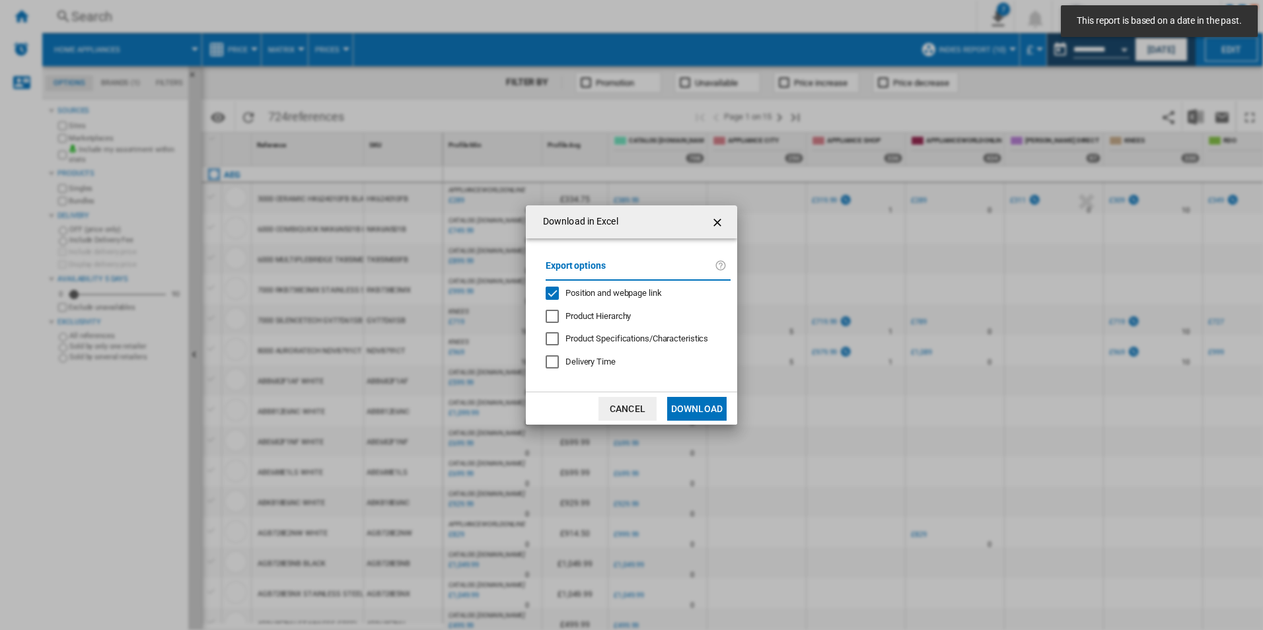
click at [631, 287] on div "Position and webpage link" at bounding box center [613, 293] width 96 height 12
click at [684, 406] on button "Download" at bounding box center [696, 409] width 59 height 24
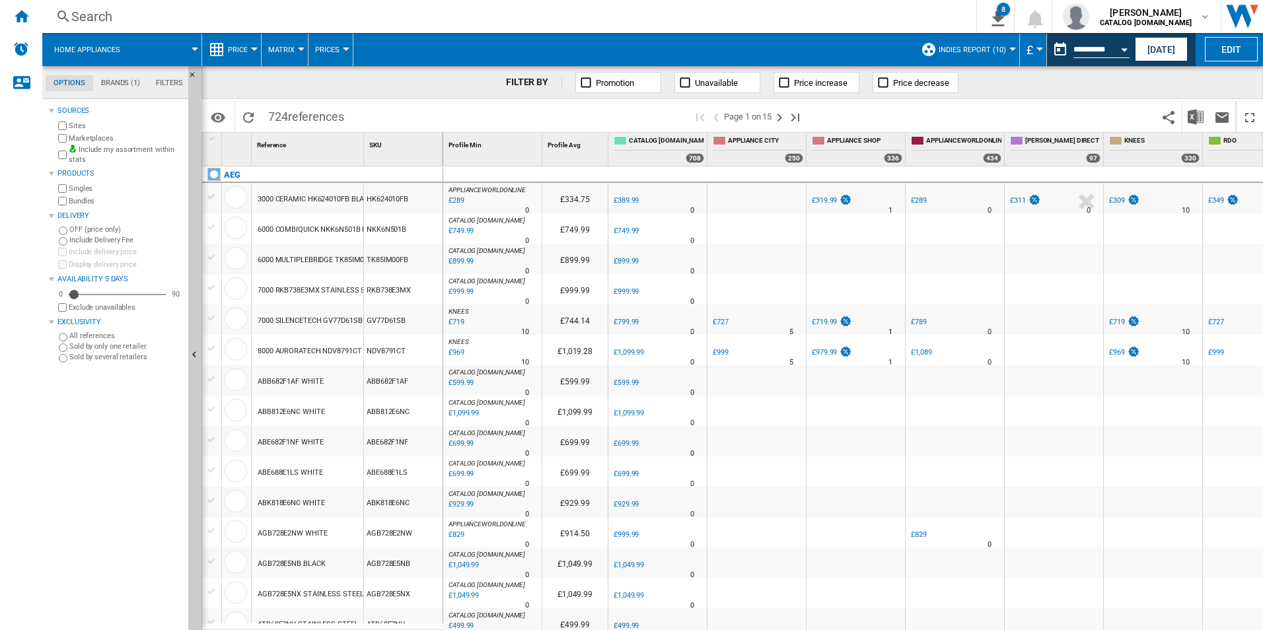
click at [1210, 87] on div "FILTER BY Promotion Unavailable Price increase Price decrease" at bounding box center [731, 82] width 1061 height 33
click at [1126, 44] on button "Open calendar" at bounding box center [1124, 48] width 24 height 24
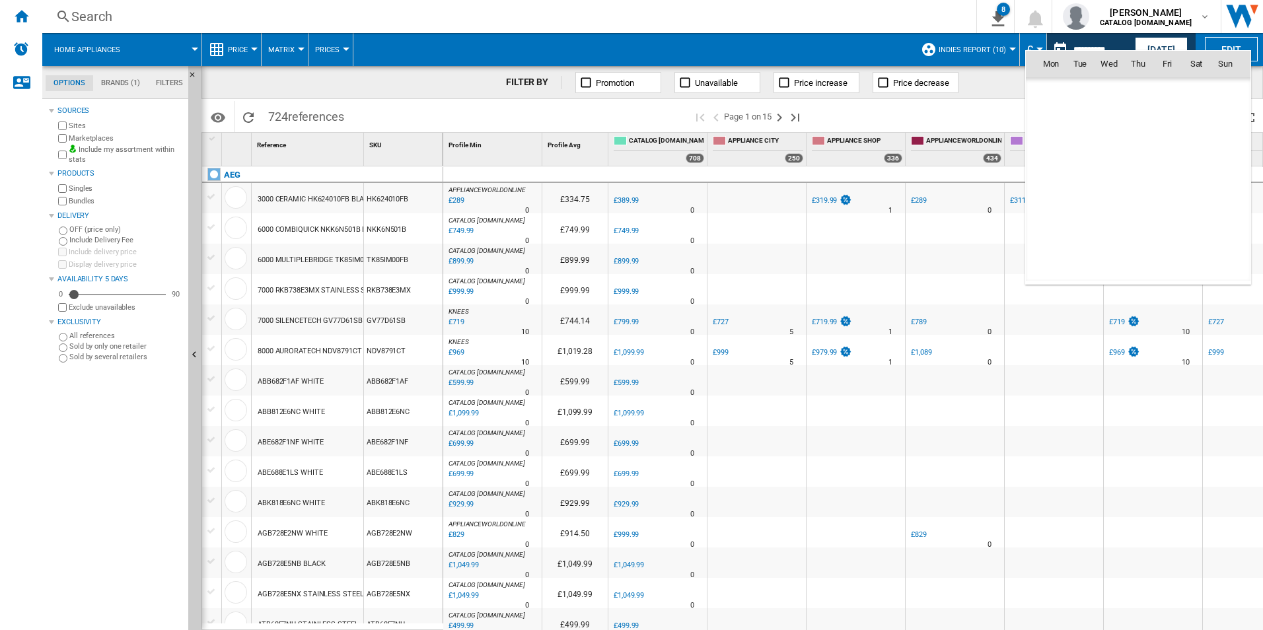
scroll to position [6301, 0]
click at [1192, 121] on span "6" at bounding box center [1196, 121] width 26 height 26
type input "**********"
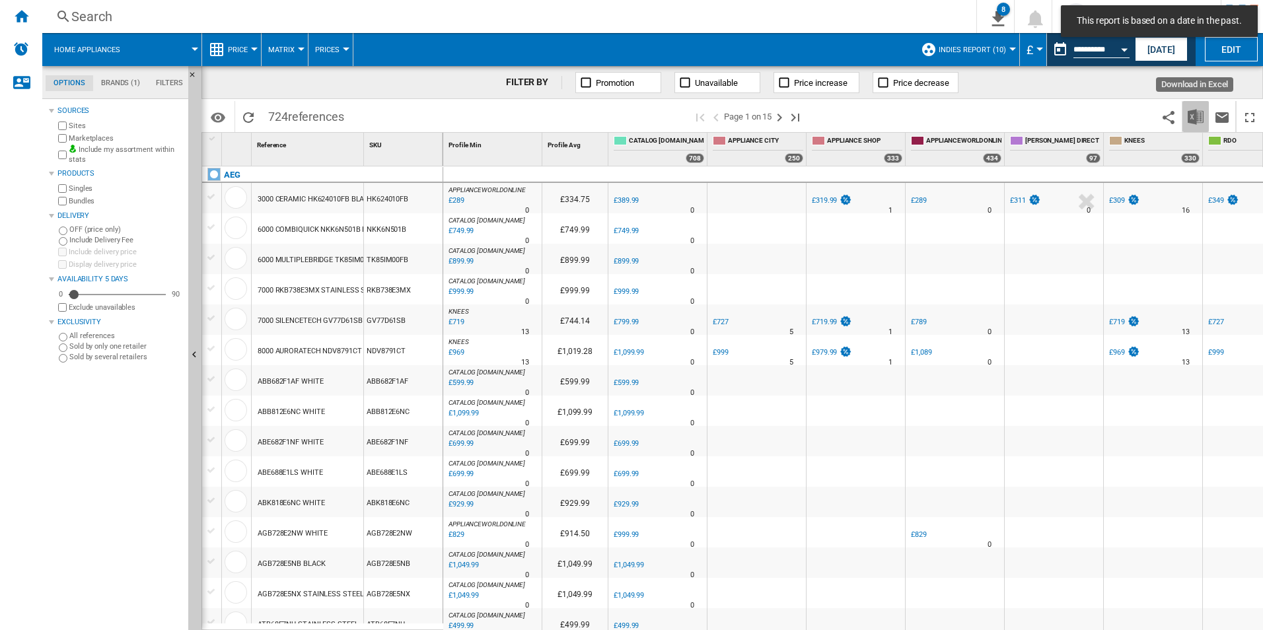
click at [1192, 109] on img "Download in Excel" at bounding box center [1196, 117] width 16 height 16
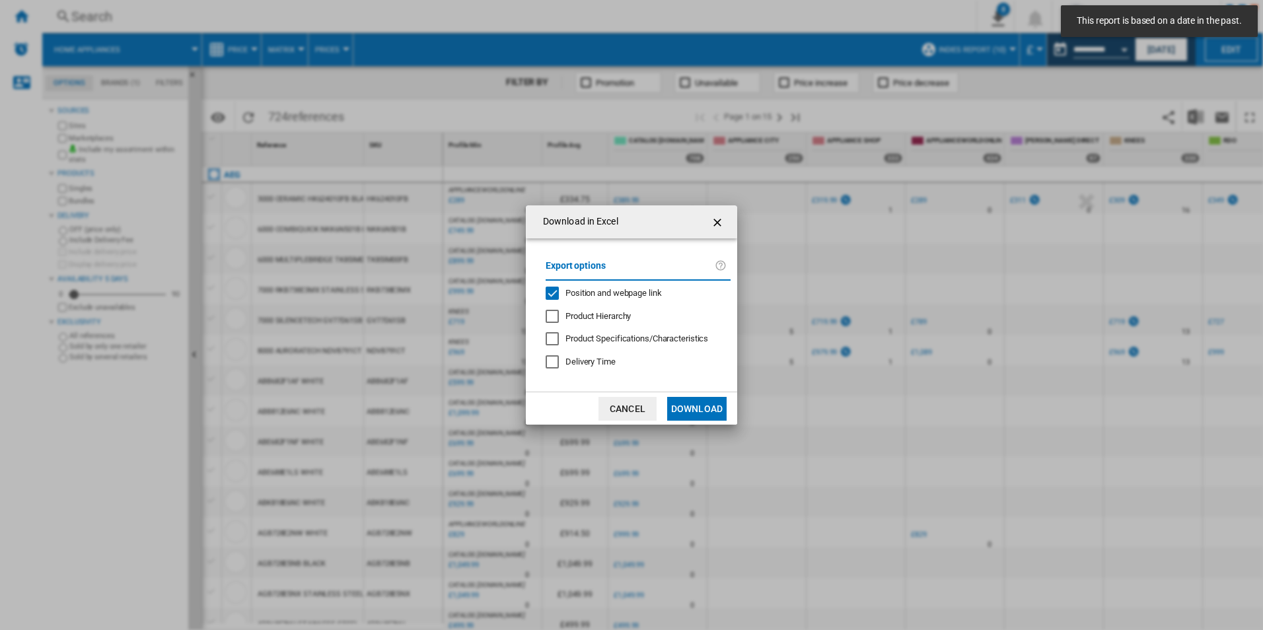
click at [643, 292] on span "Position and webpage link" at bounding box center [613, 293] width 96 height 10
click at [704, 397] on button "Download" at bounding box center [696, 409] width 59 height 24
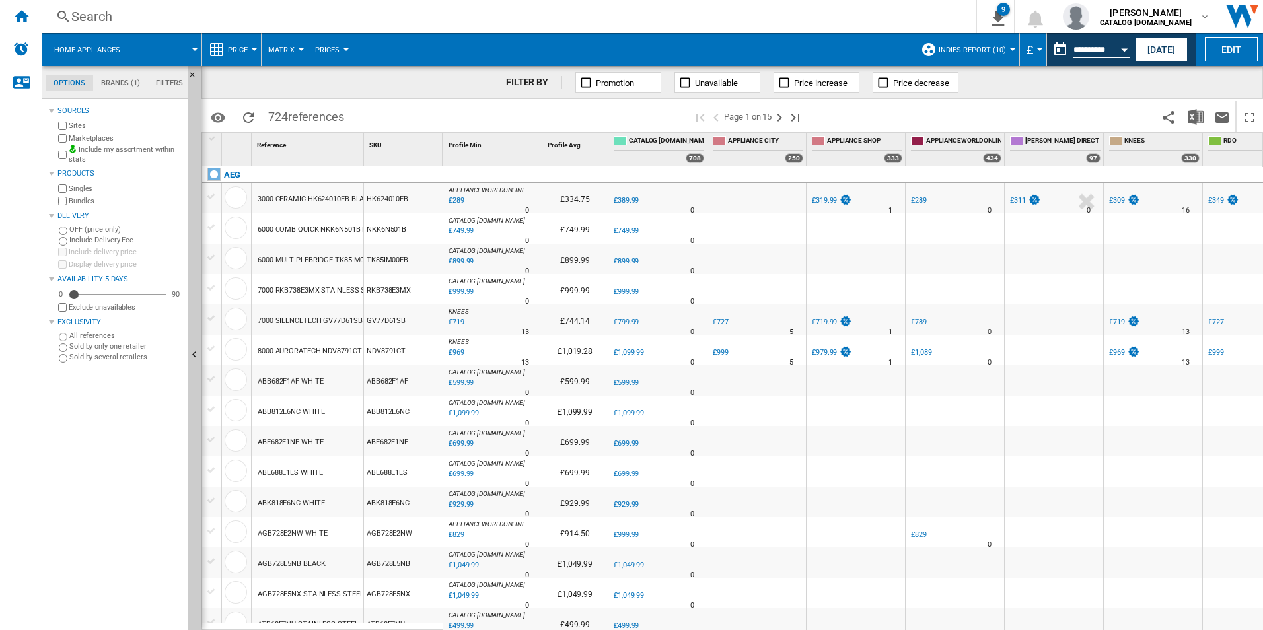
click at [1235, 82] on div "FILTER BY Promotion Unavailable Price increase Price decrease" at bounding box center [731, 82] width 1061 height 33
click at [1129, 49] on button "Open calendar" at bounding box center [1124, 48] width 24 height 24
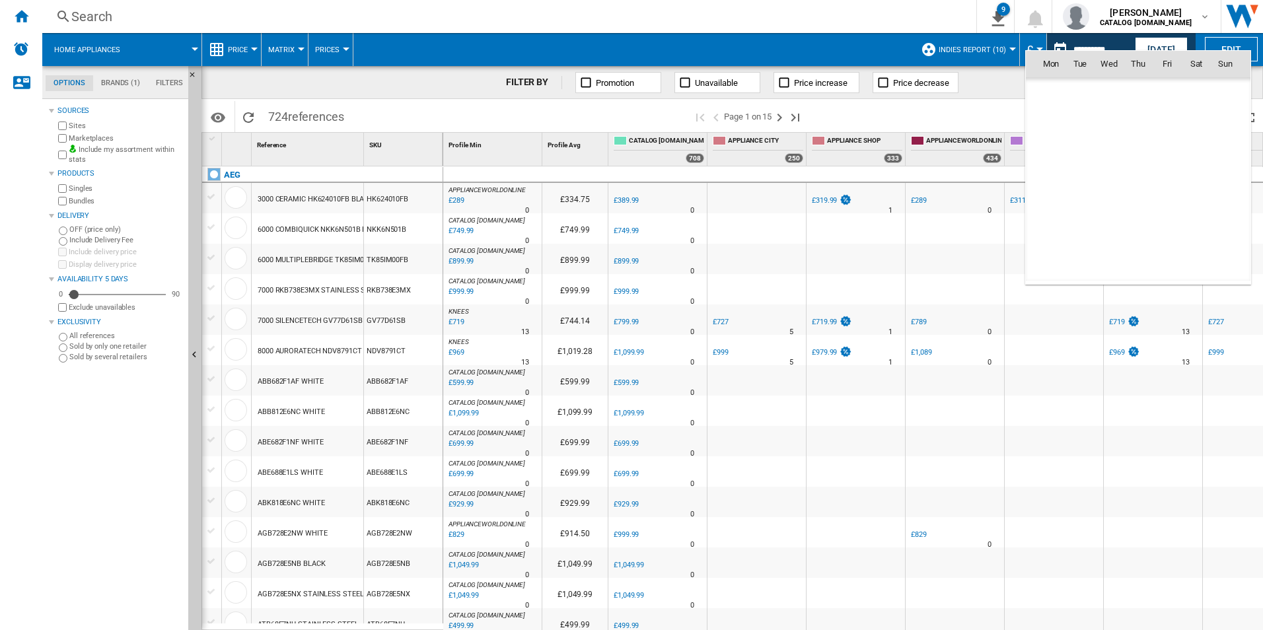
scroll to position [6301, 0]
click at [1225, 127] on span "7" at bounding box center [1225, 121] width 26 height 26
type input "**********"
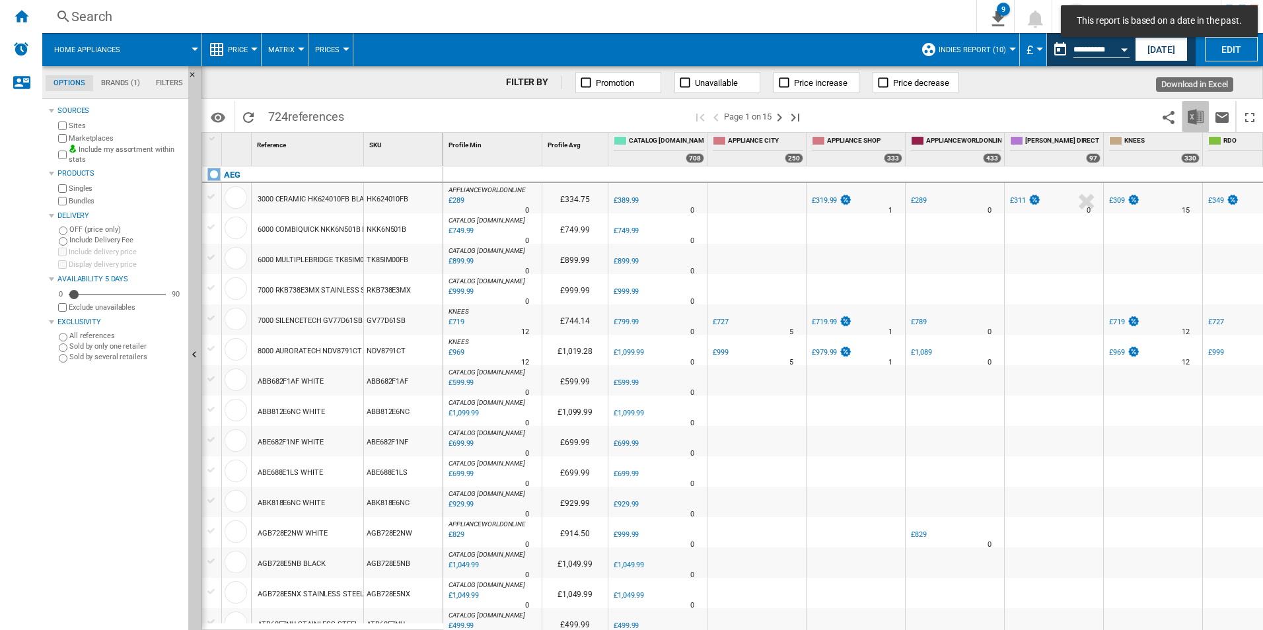
click at [1207, 116] on button "Download in Excel" at bounding box center [1195, 116] width 26 height 31
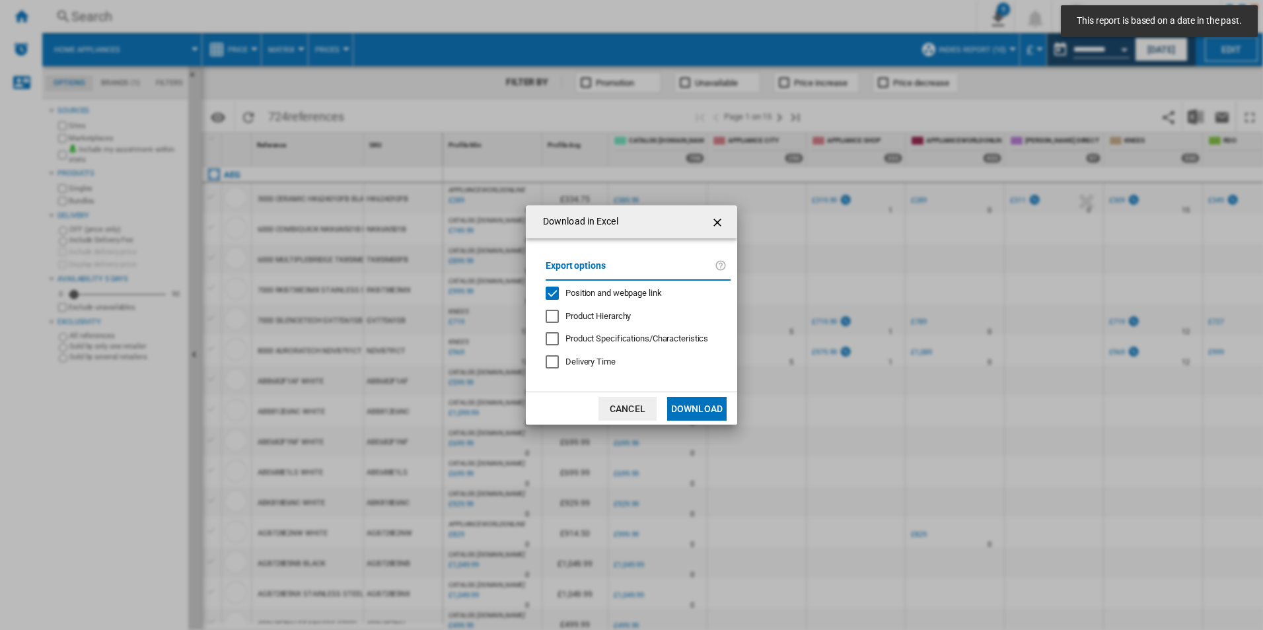
click at [629, 289] on span "Position and webpage link" at bounding box center [613, 293] width 96 height 10
click at [695, 398] on button "Download" at bounding box center [696, 409] width 59 height 24
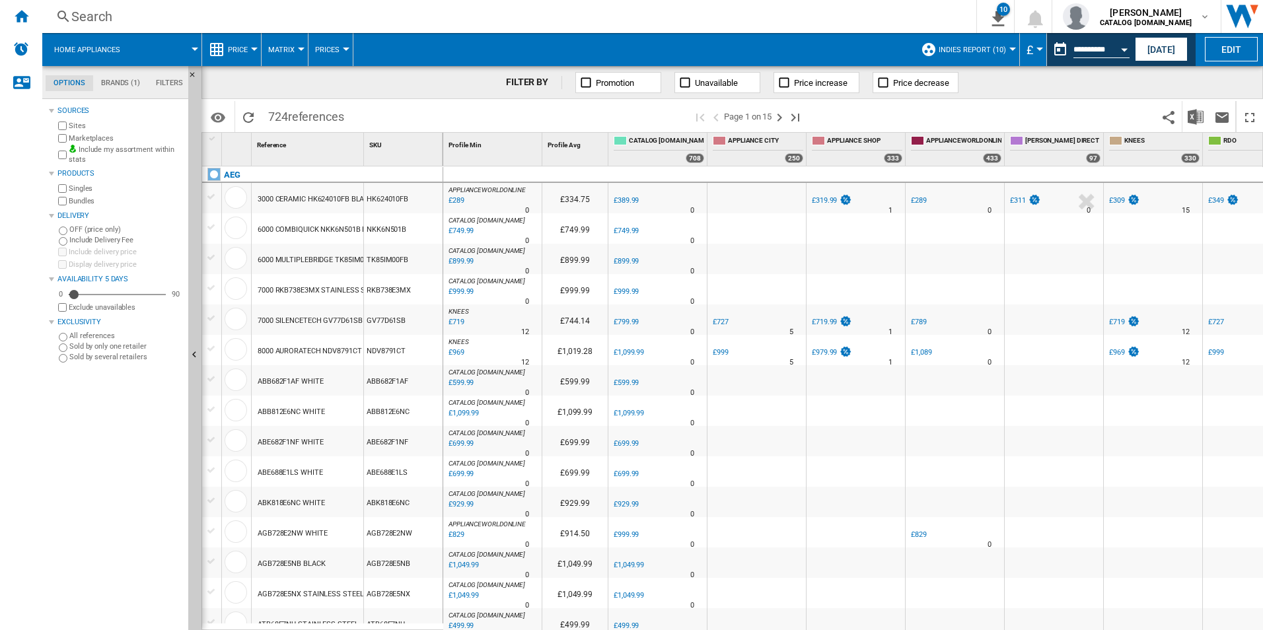
click at [1205, 85] on div "FILTER BY Promotion Unavailable Price increase Price decrease" at bounding box center [731, 82] width 1061 height 33
click at [1127, 53] on button "Open calendar" at bounding box center [1124, 48] width 24 height 24
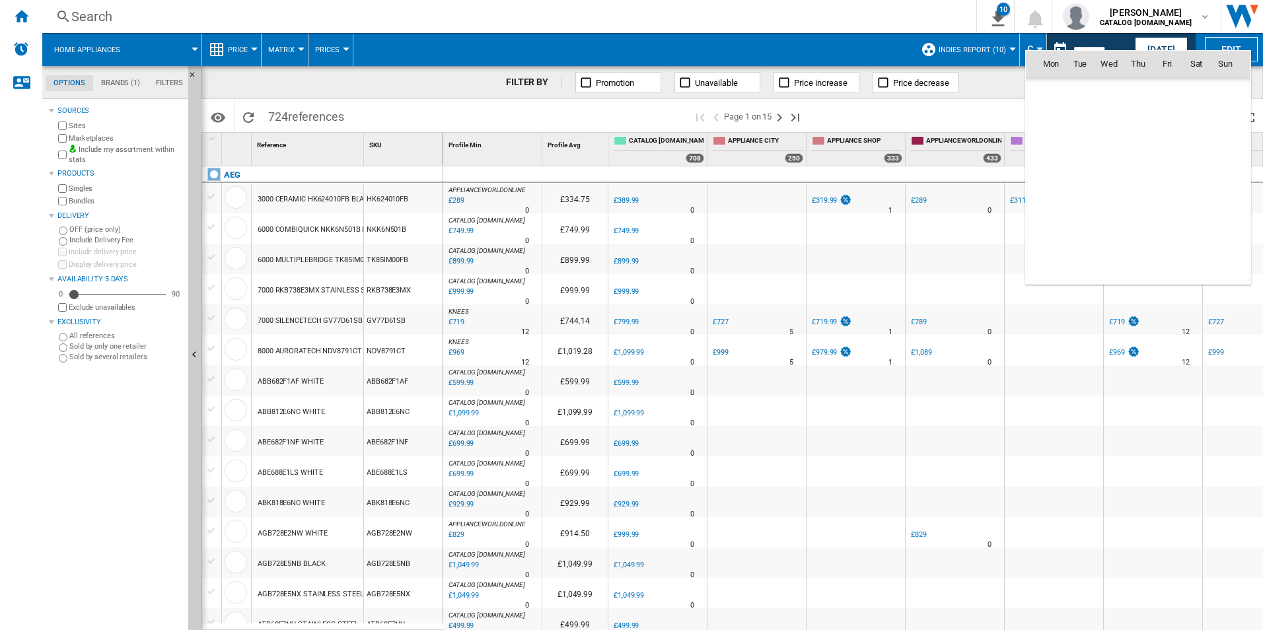
scroll to position [6301, 0]
click at [987, 82] on div at bounding box center [631, 315] width 1263 height 630
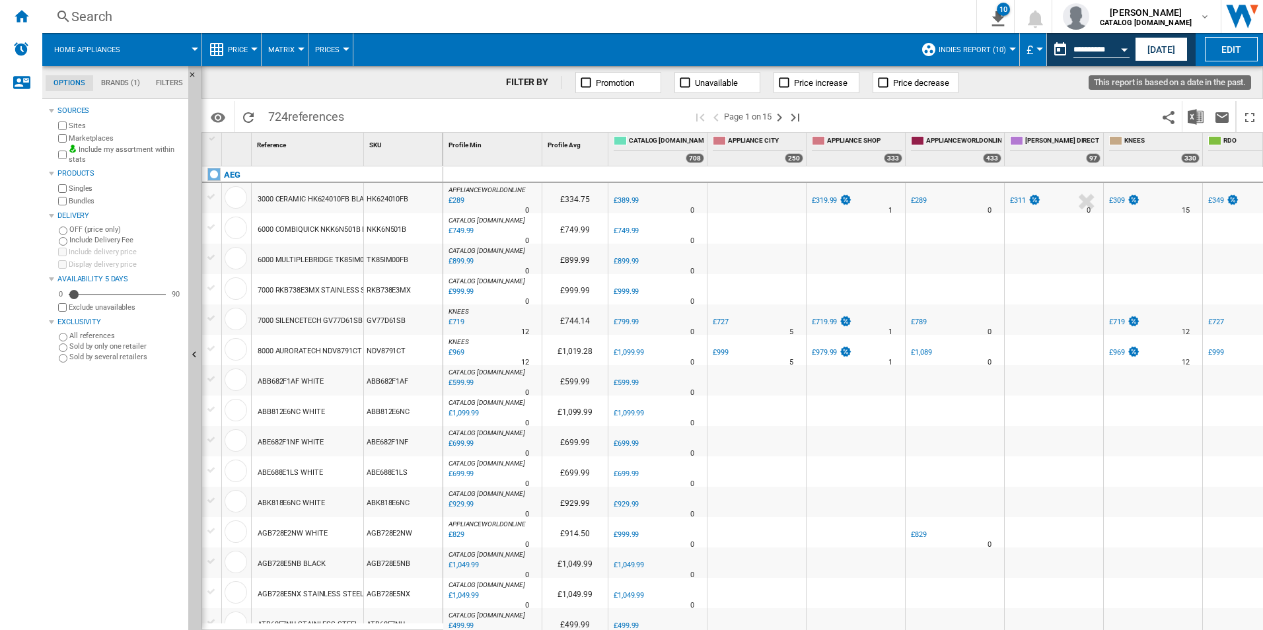
click at [1122, 46] on button "Open calendar" at bounding box center [1124, 48] width 24 height 24
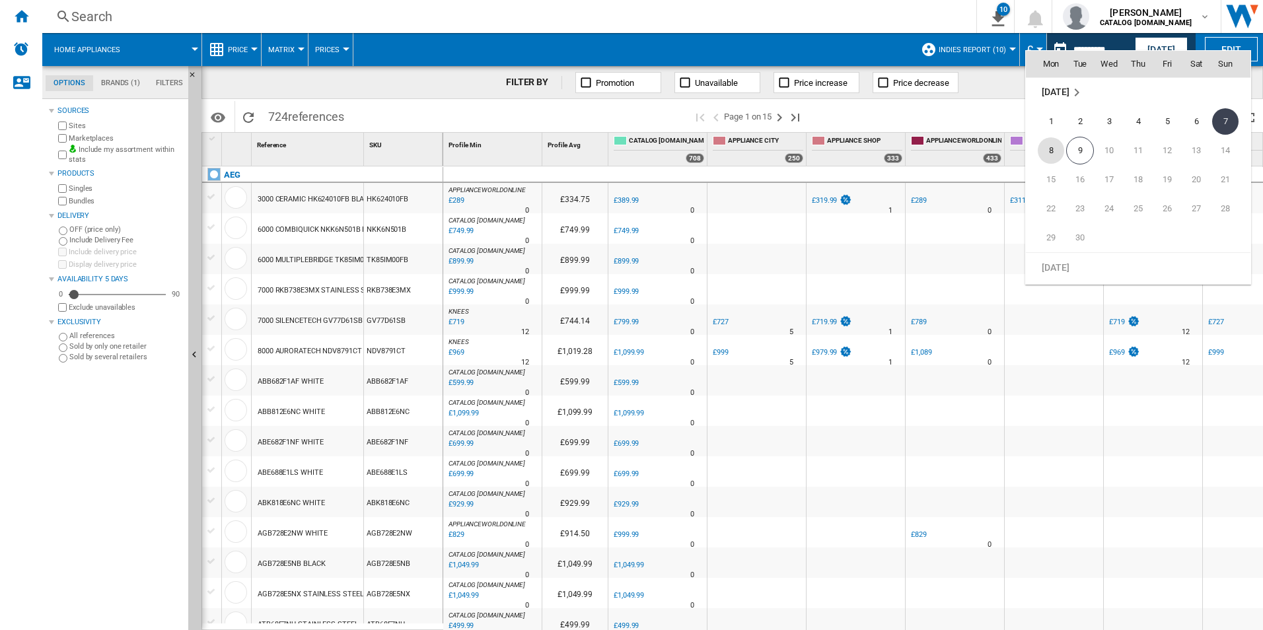
click at [1046, 147] on span "8" at bounding box center [1051, 150] width 26 height 26
type input "**********"
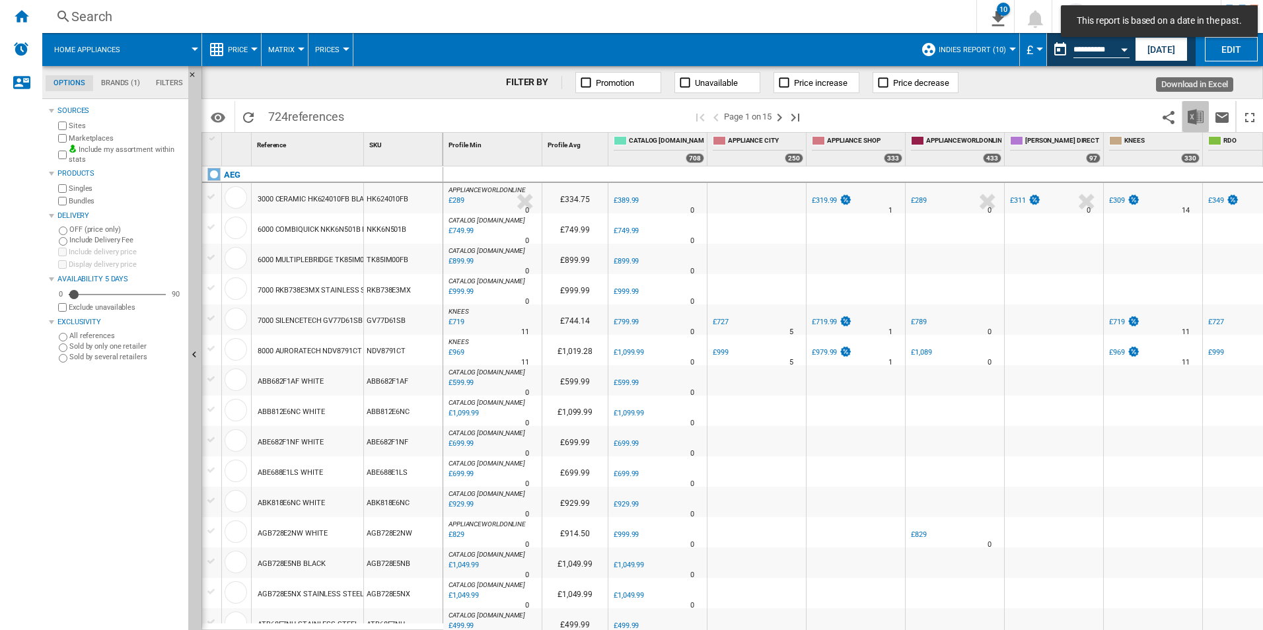
click at [1193, 121] on img "Download in Excel" at bounding box center [1196, 117] width 16 height 16
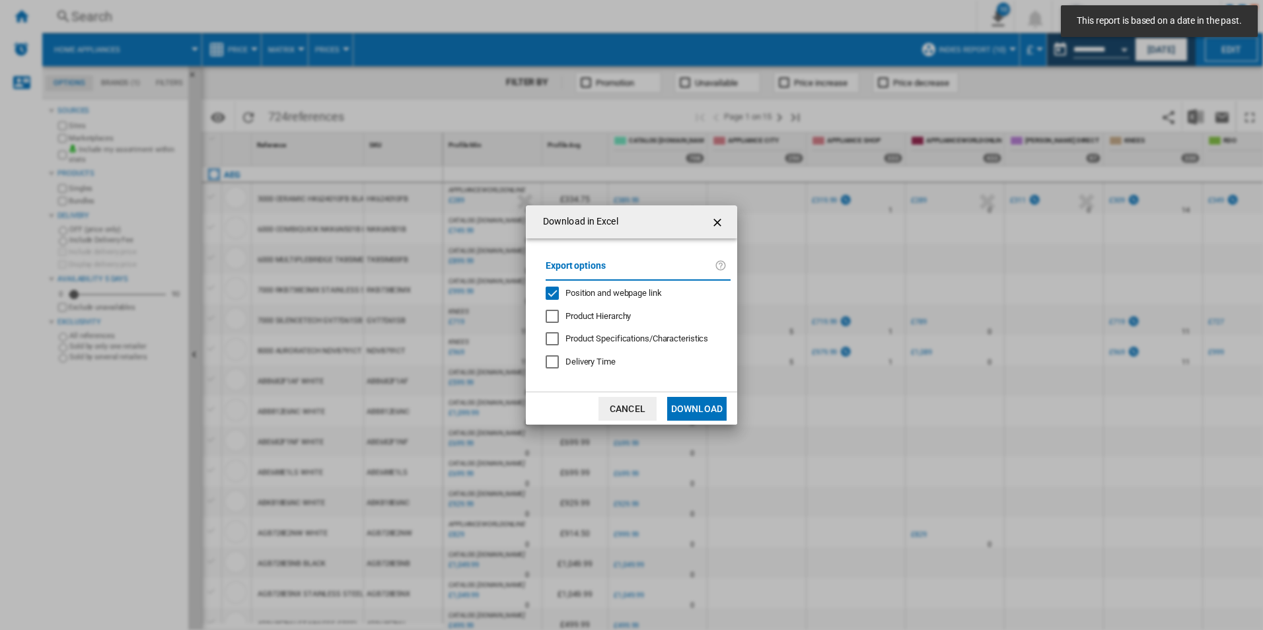
click at [629, 292] on span "Position and webpage link" at bounding box center [613, 293] width 96 height 10
click at [682, 406] on button "Download" at bounding box center [696, 409] width 59 height 24
